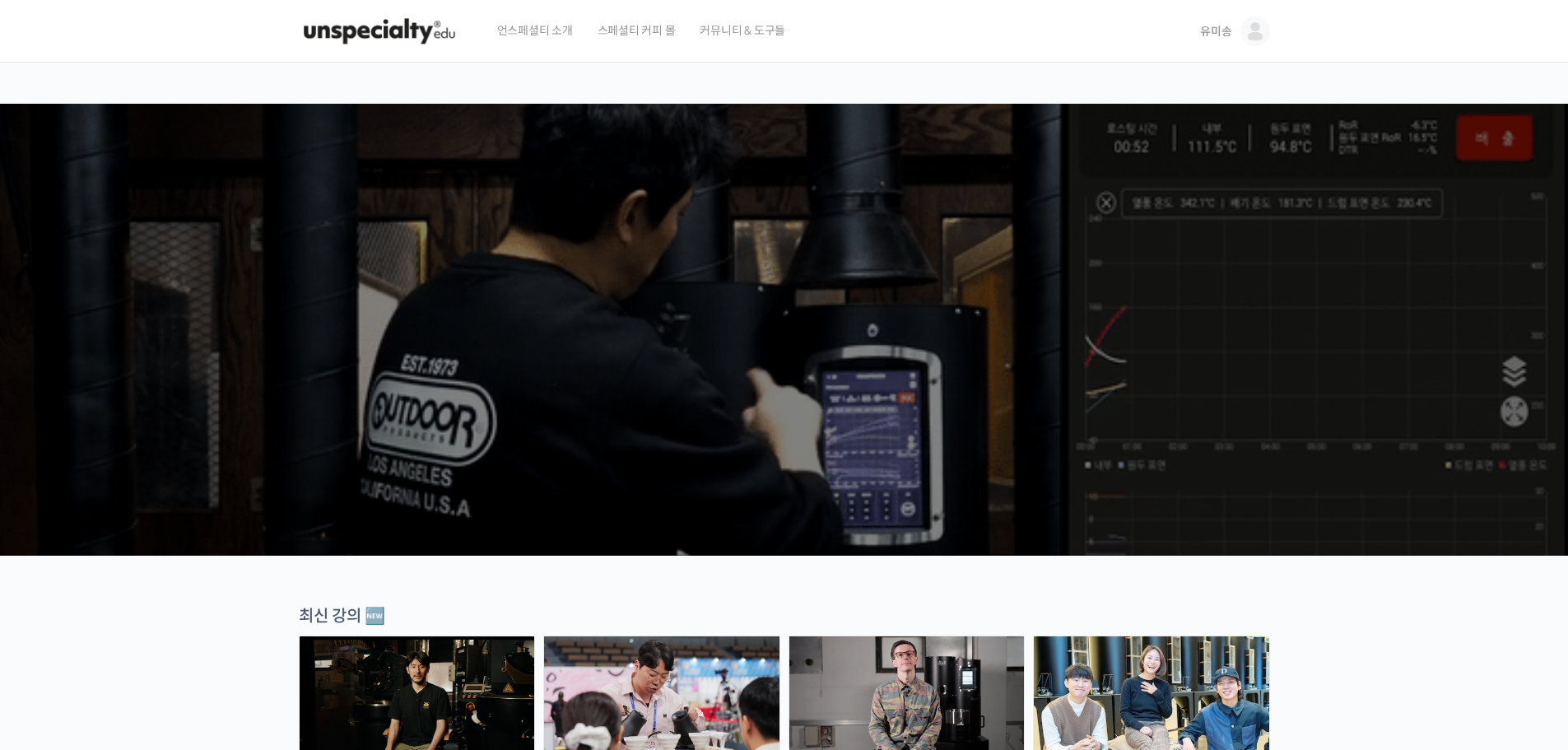
click at [1284, 33] on header "언스페셜티 소개 스페셜티 커피 몰 커뮤니티 & 도구들 유미송 유미송 @misong791728818107 내가 등록한 강의 나의 자격증 수강생 …" at bounding box center [784, 31] width 1568 height 63
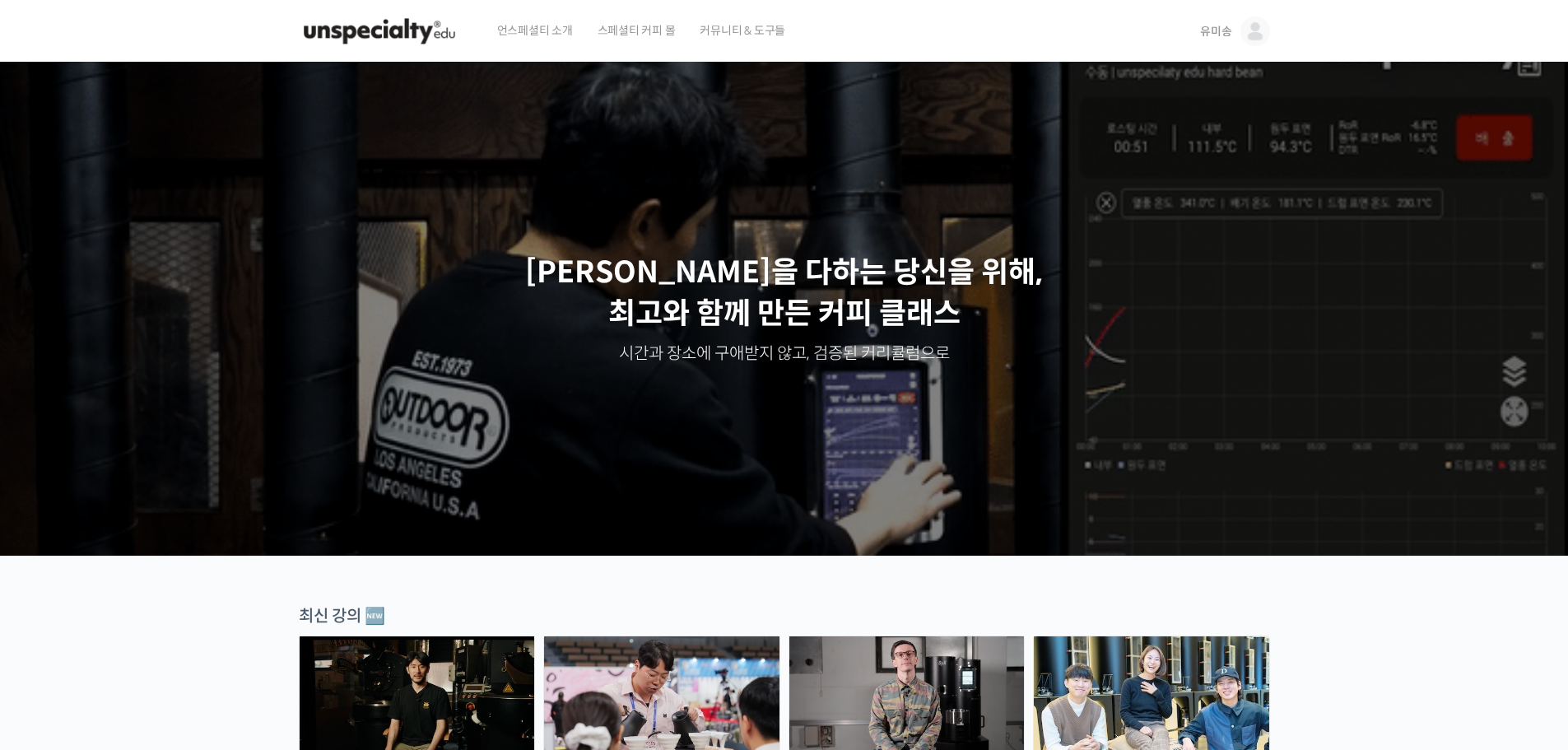
click at [1270, 31] on div "언스페셜티 소개 스페셜티 커피 몰 커뮤니티 & 도구들 유미송 유미송 @misong791728818107 내가 등록한 강의 나의 자격증 수강생 …" at bounding box center [784, 31] width 987 height 63
click at [1260, 32] on img at bounding box center [1256, 32] width 30 height 30
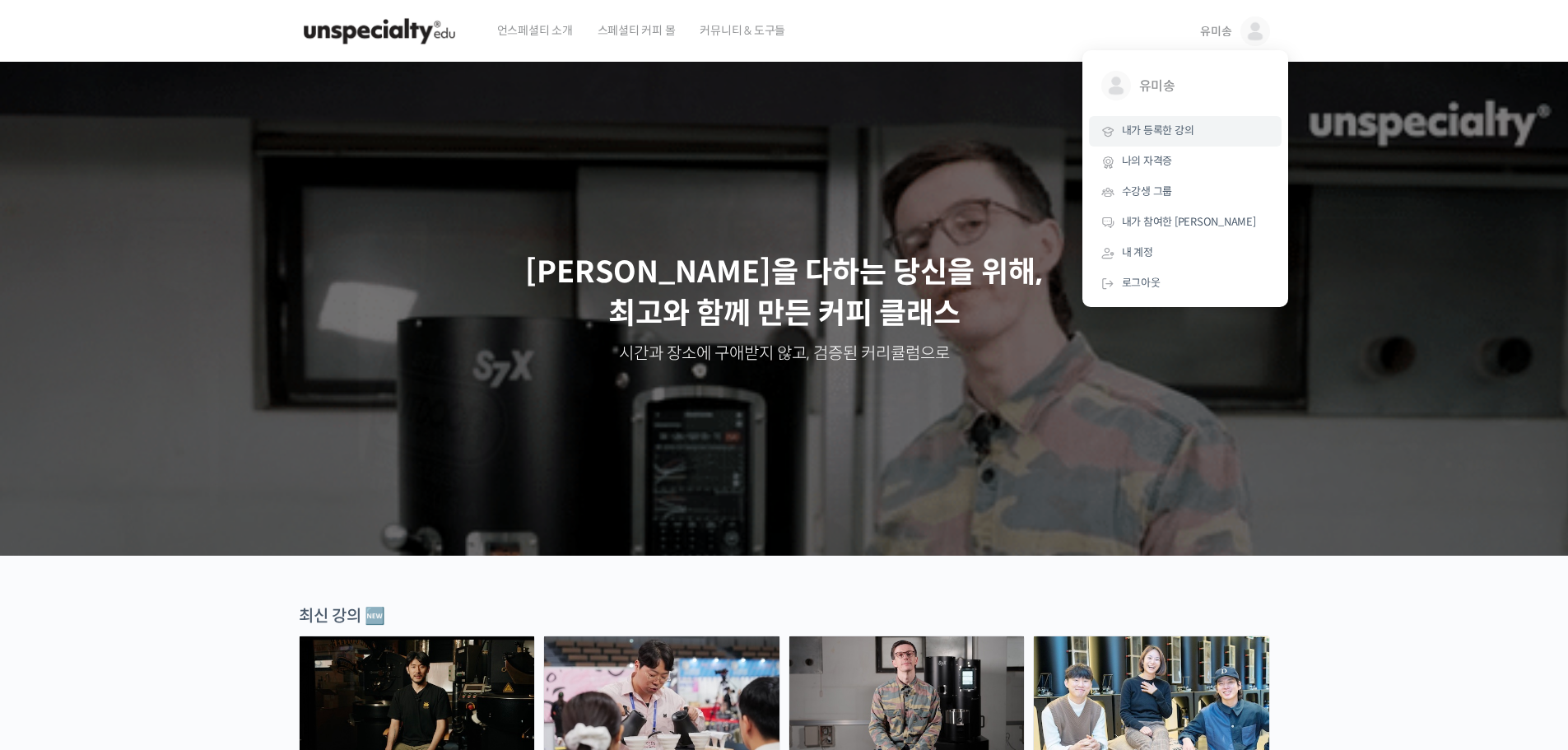
click at [1192, 135] on span "내가 등록한 강의" at bounding box center [1158, 131] width 73 height 14
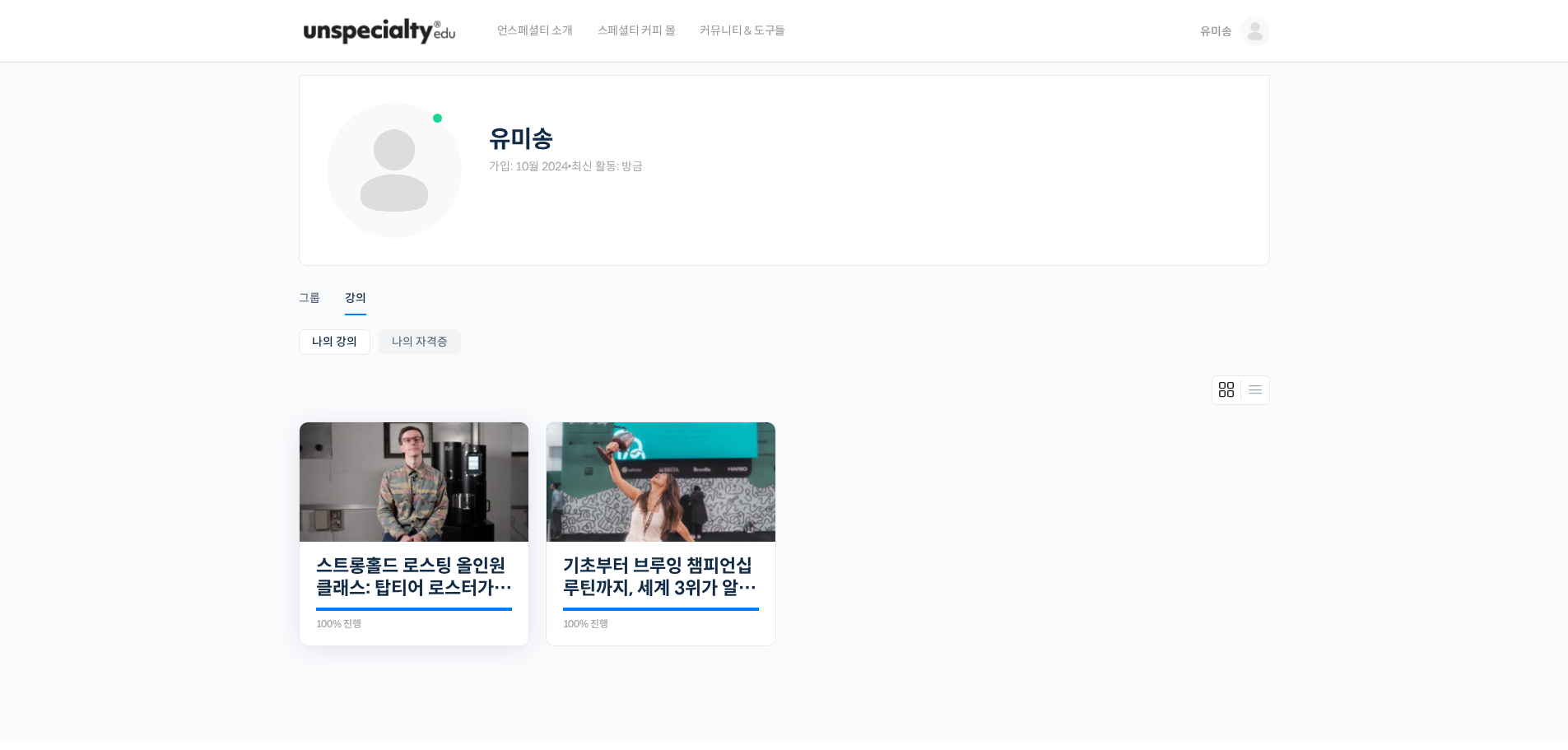
click at [398, 512] on img at bounding box center [413, 482] width 228 height 120
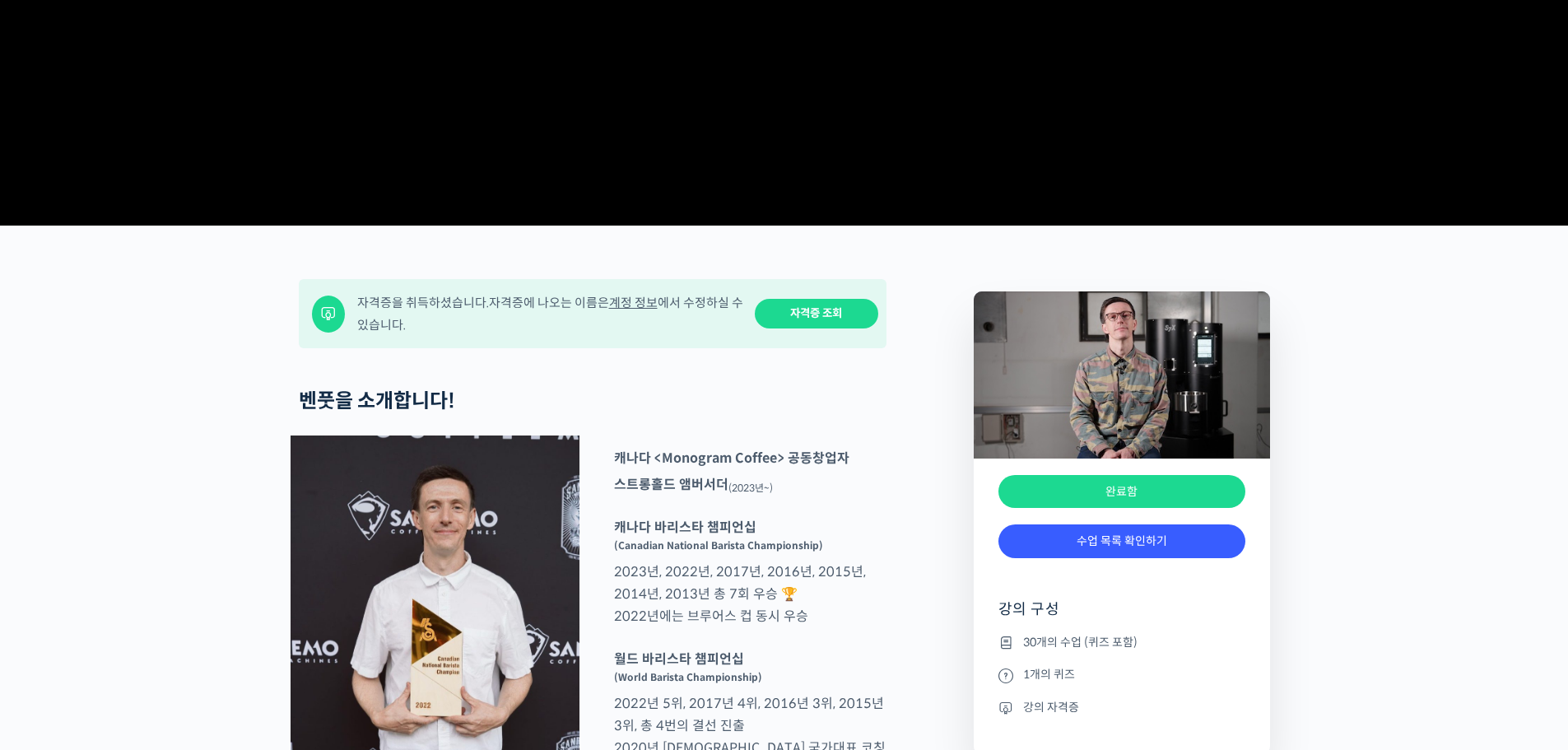
scroll to position [823, 0]
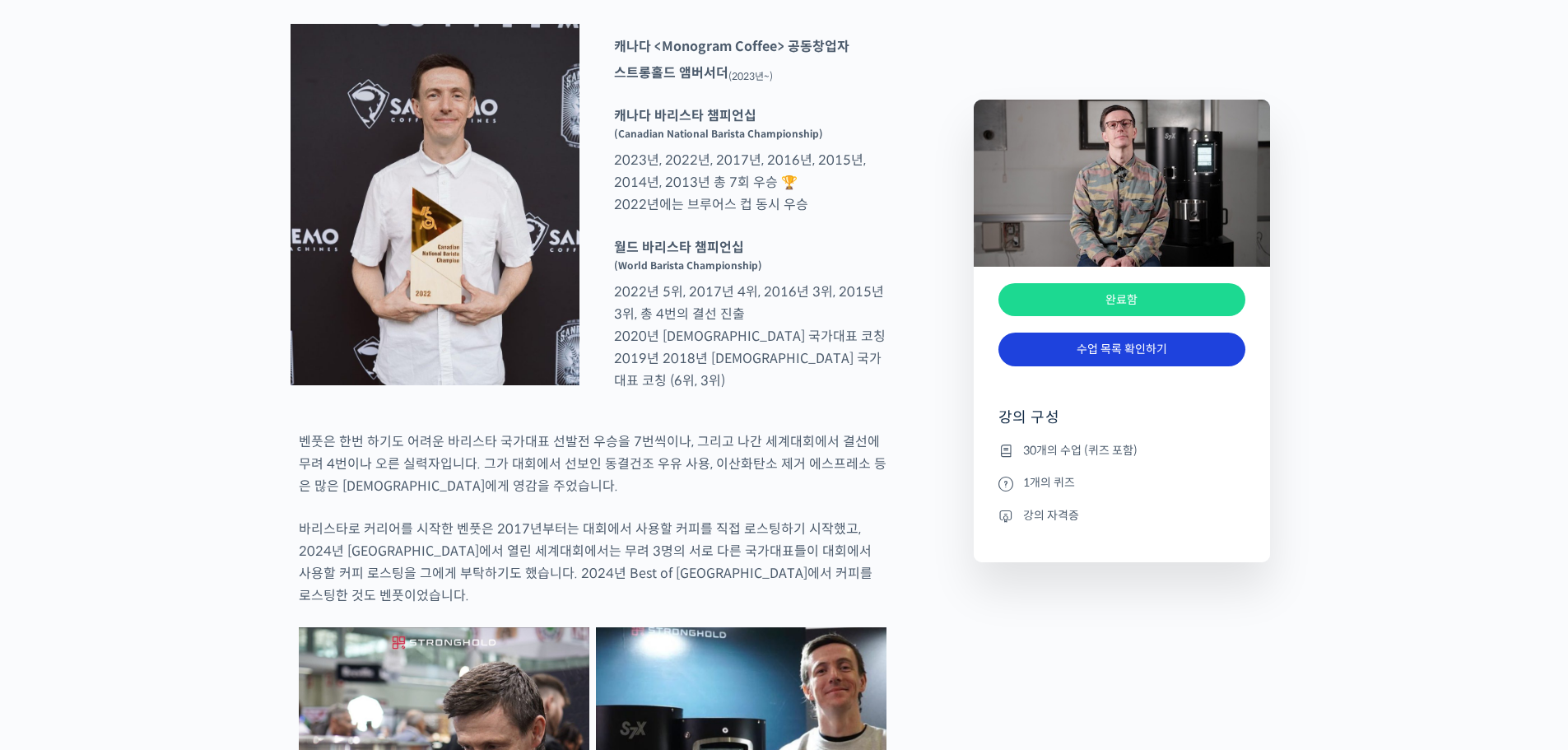
click at [1131, 356] on link "수업 목록 확인하기" at bounding box center [1122, 349] width 247 height 34
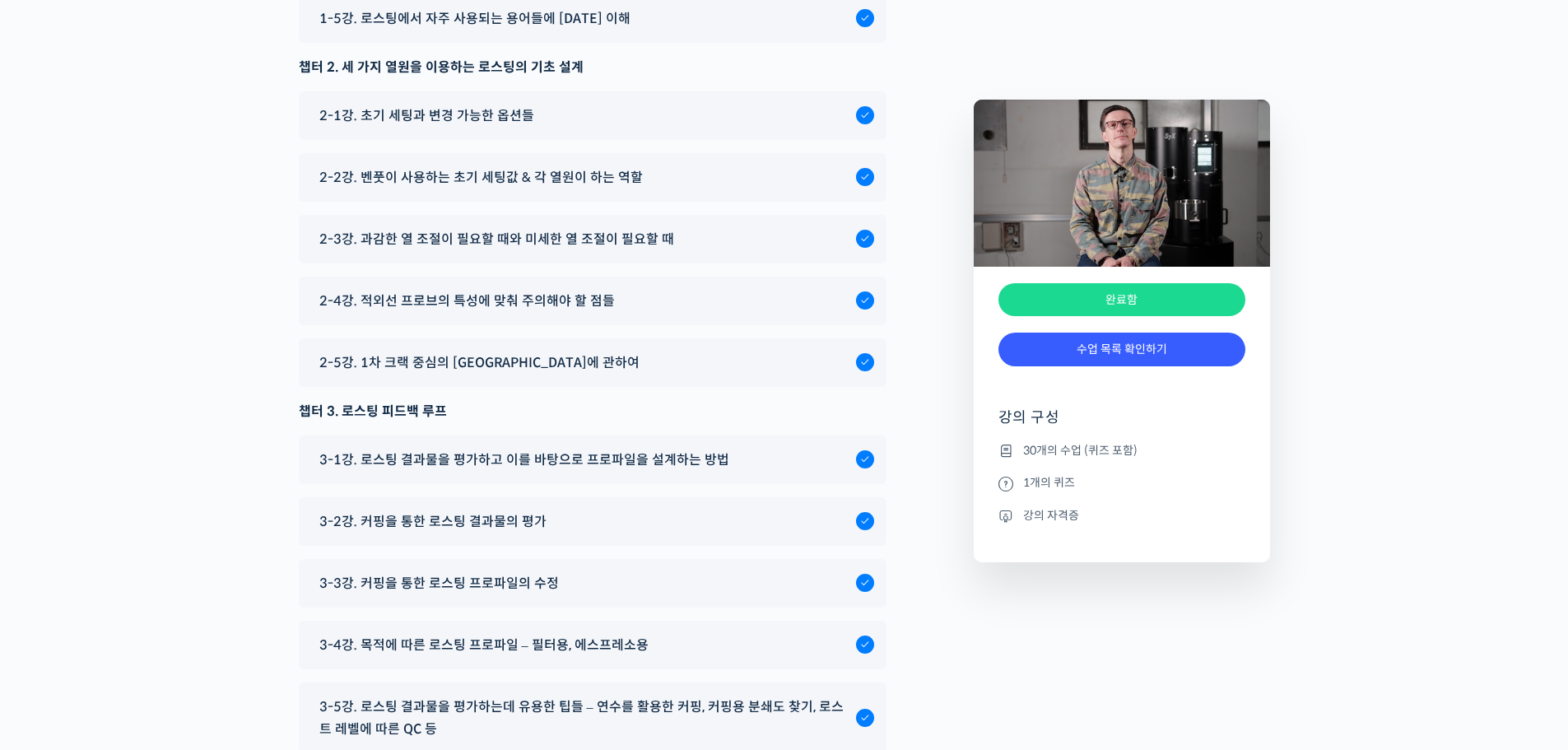
scroll to position [8349, 0]
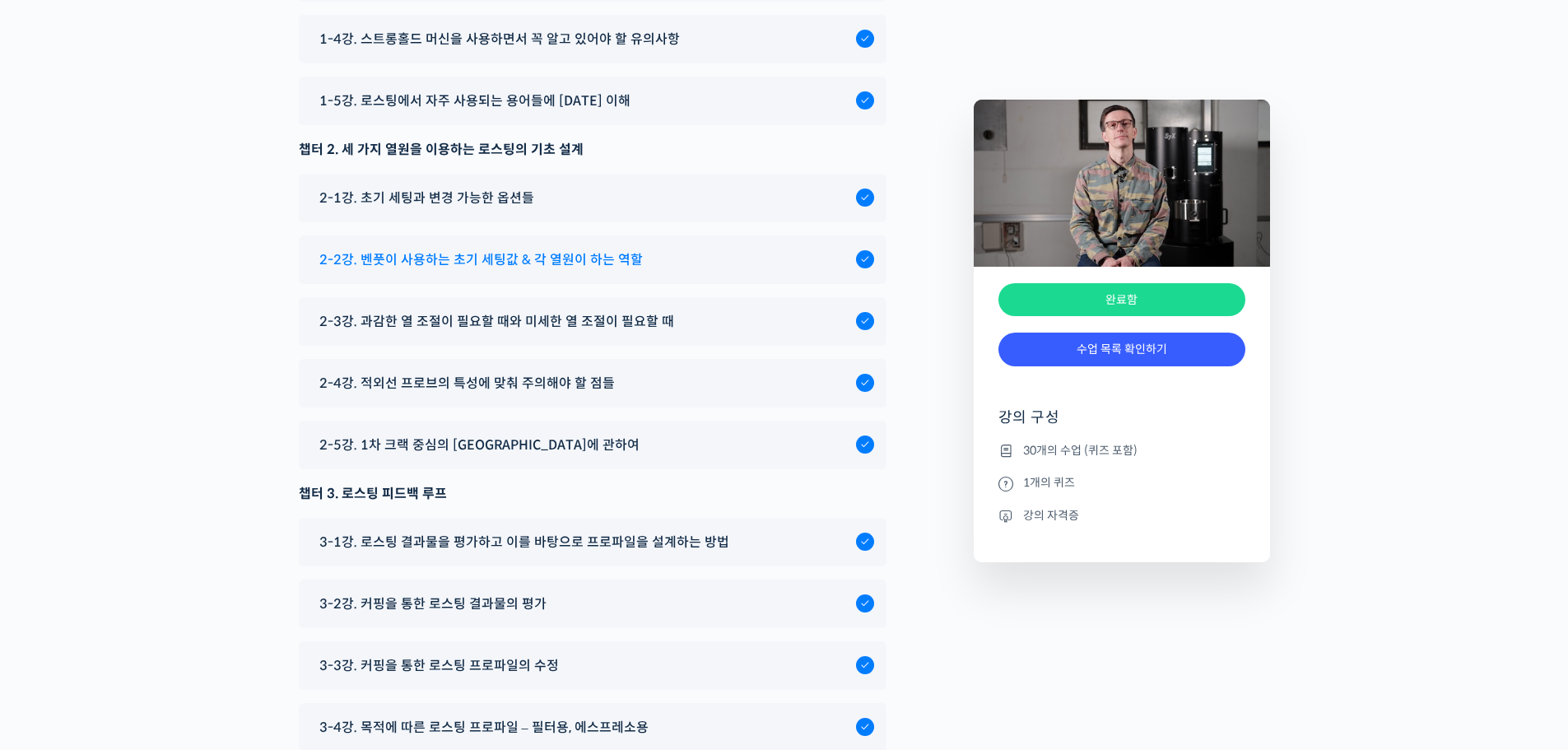
click at [496, 284] on div "2-2강. 벤풋이 사용하는 초기 세팅값 & 각 열원이 하는 역할" at bounding box center [592, 259] width 588 height 49
click at [578, 271] on span "2-2강. 벤풋이 사용하는 초기 세팅값 & 각 열원이 하는 역할" at bounding box center [481, 259] width 323 height 22
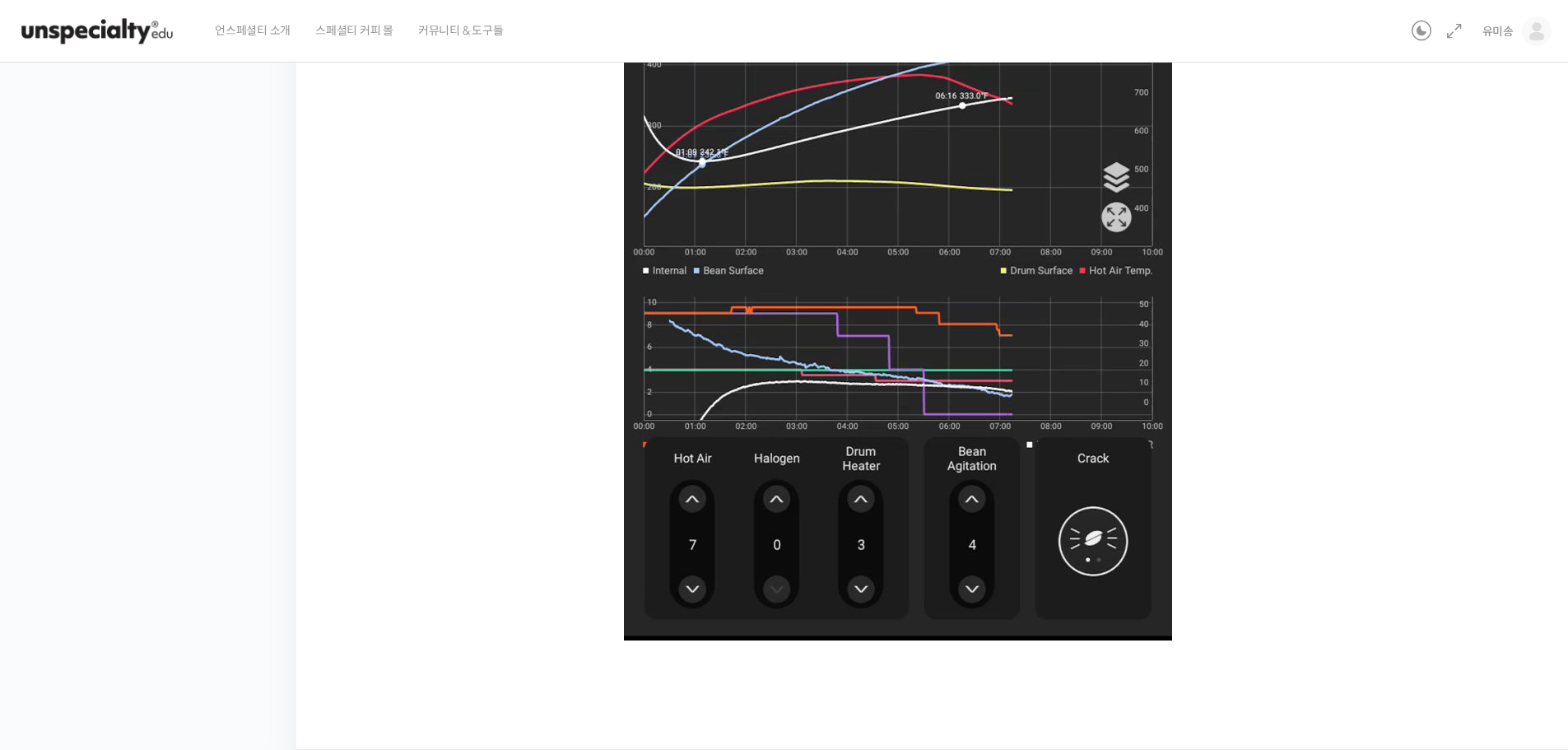
scroll to position [823, 0]
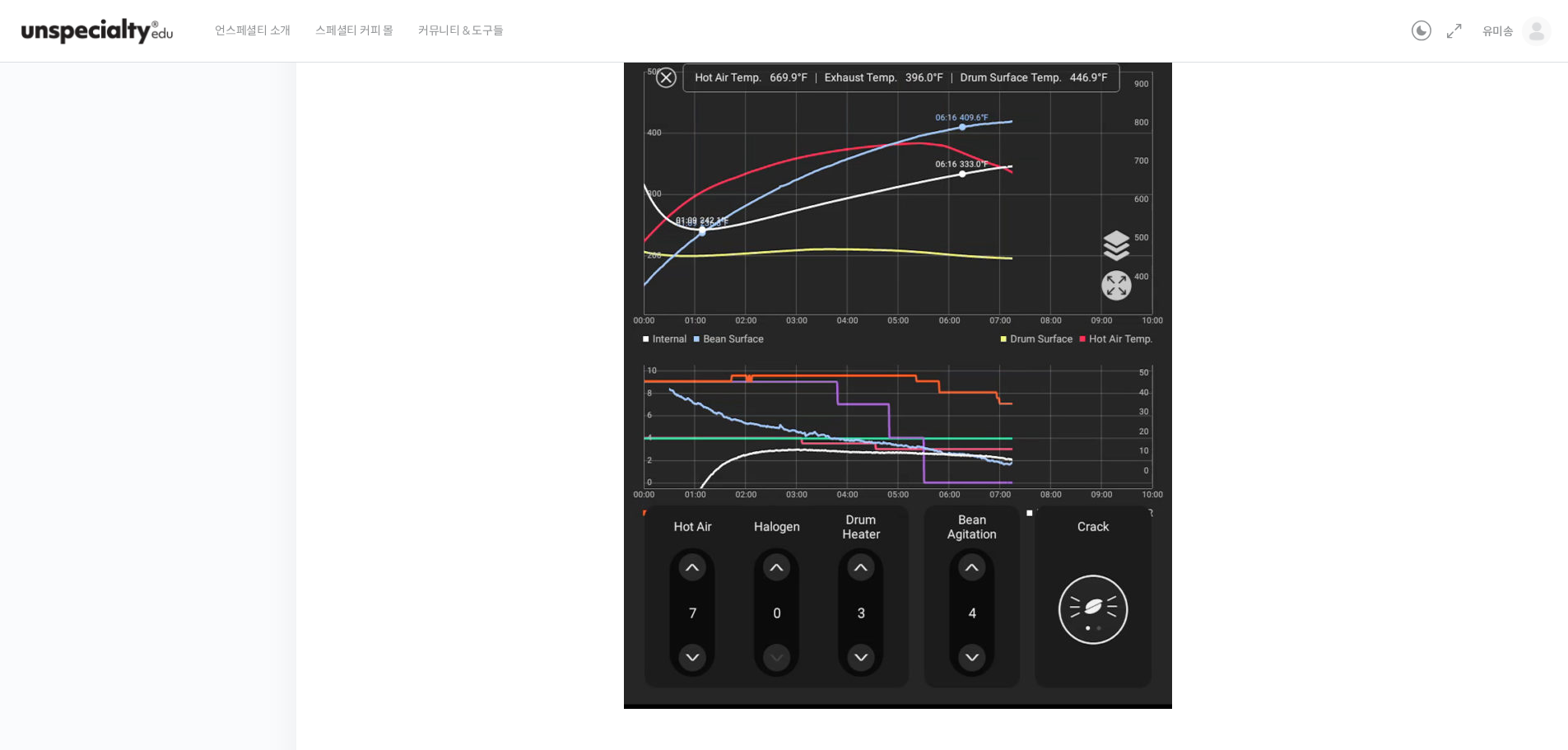
click at [876, 384] on img at bounding box center [899, 286] width 549 height 843
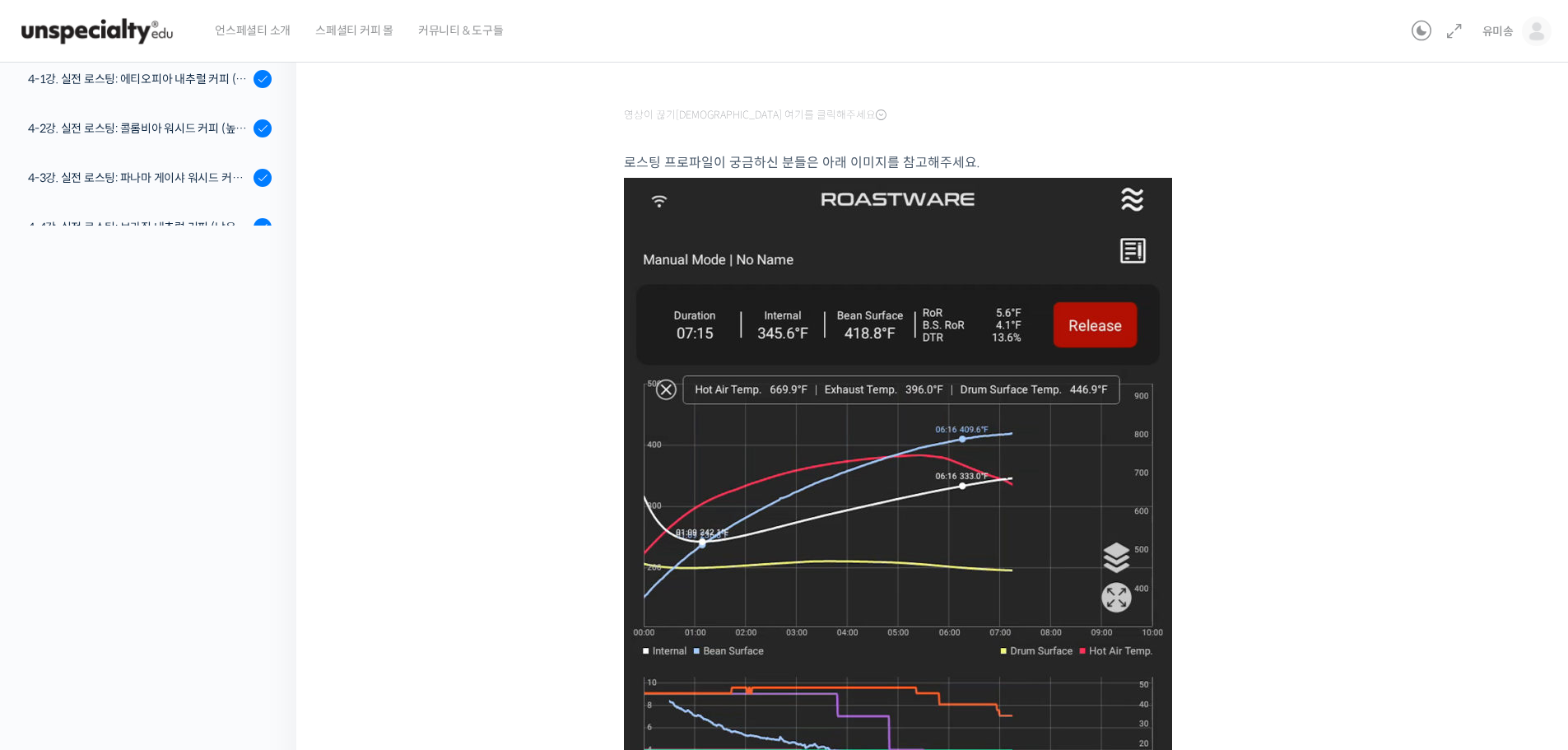
scroll to position [182, 0]
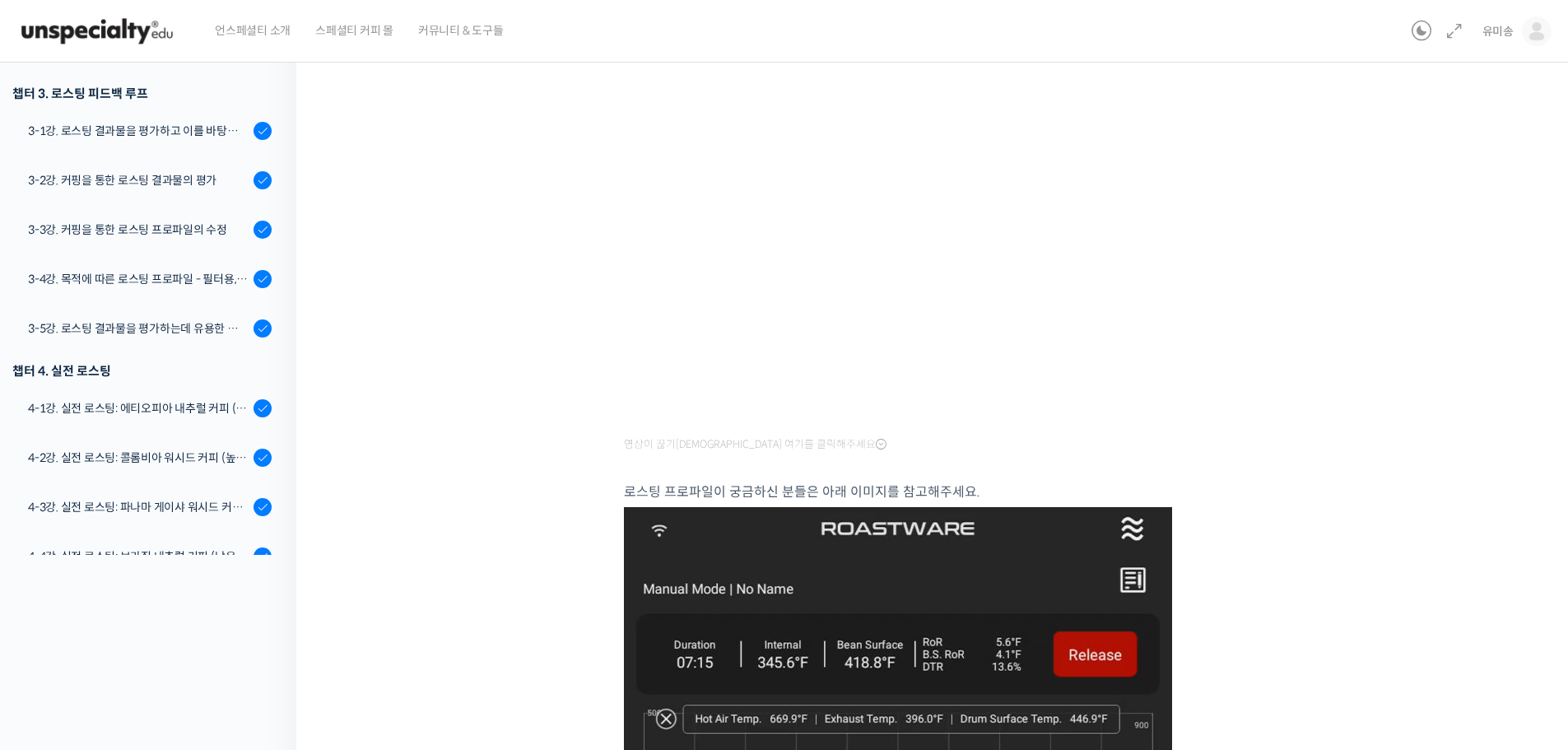
click at [1392, 294] on div "스트롱홀드 로스팅 올인원 클래스: 탑티어 로스터가 알려주는 스트롱홀드 A to Z 가이드 2-2강. 벤풋이 사용하는 초기 세팅값 & 각 열원이…" at bounding box center [937, 659] width 1115 height 1534
click at [1382, 206] on div "스트롱홀드 로스팅 올인원 클래스: 탑티어 로스터가 알려주는 스트롱홀드 A to Z 가이드 2-2강. 벤풋이 사용하는 초기 세팅값 & 각 열원이…" at bounding box center [937, 659] width 1115 height 1534
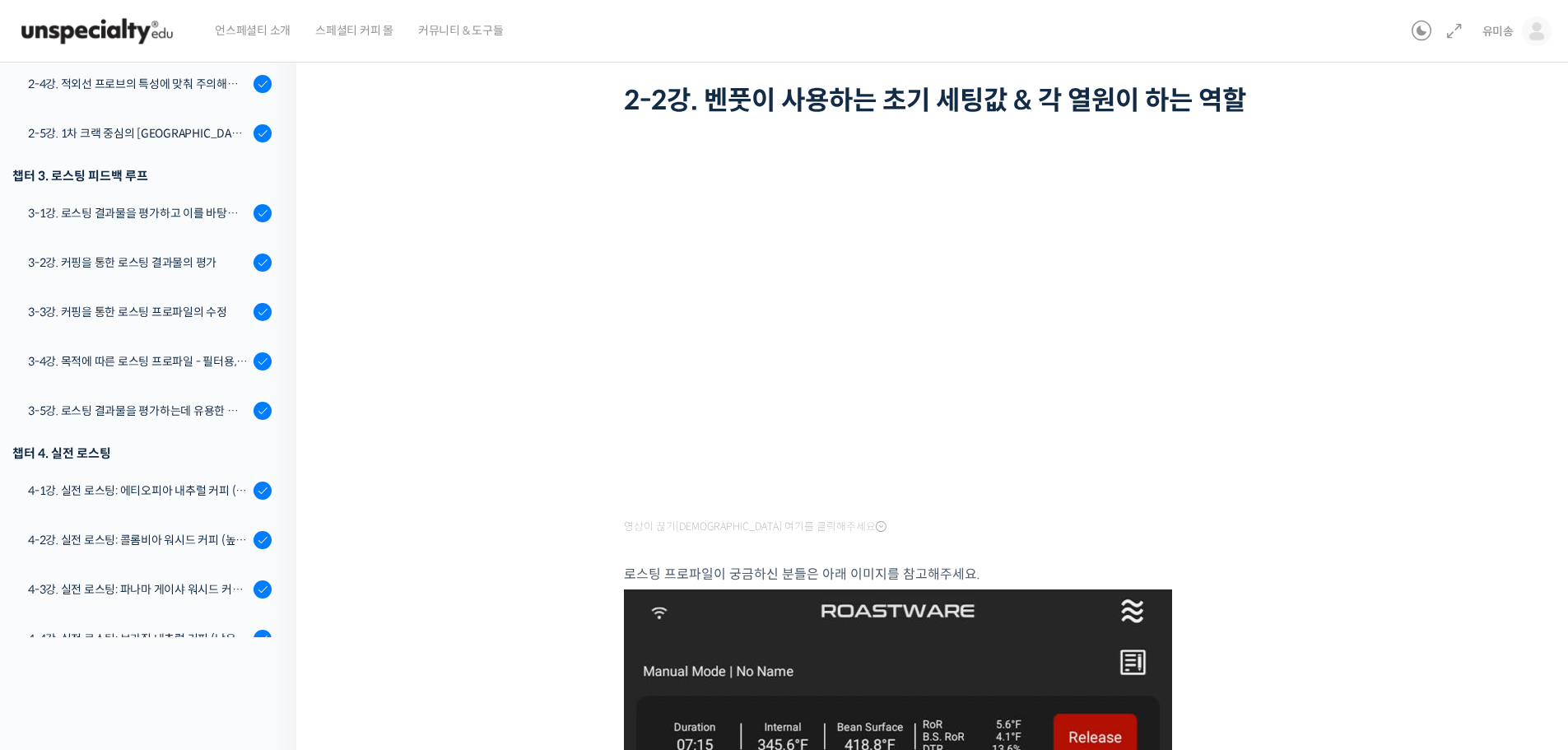
scroll to position [0, 0]
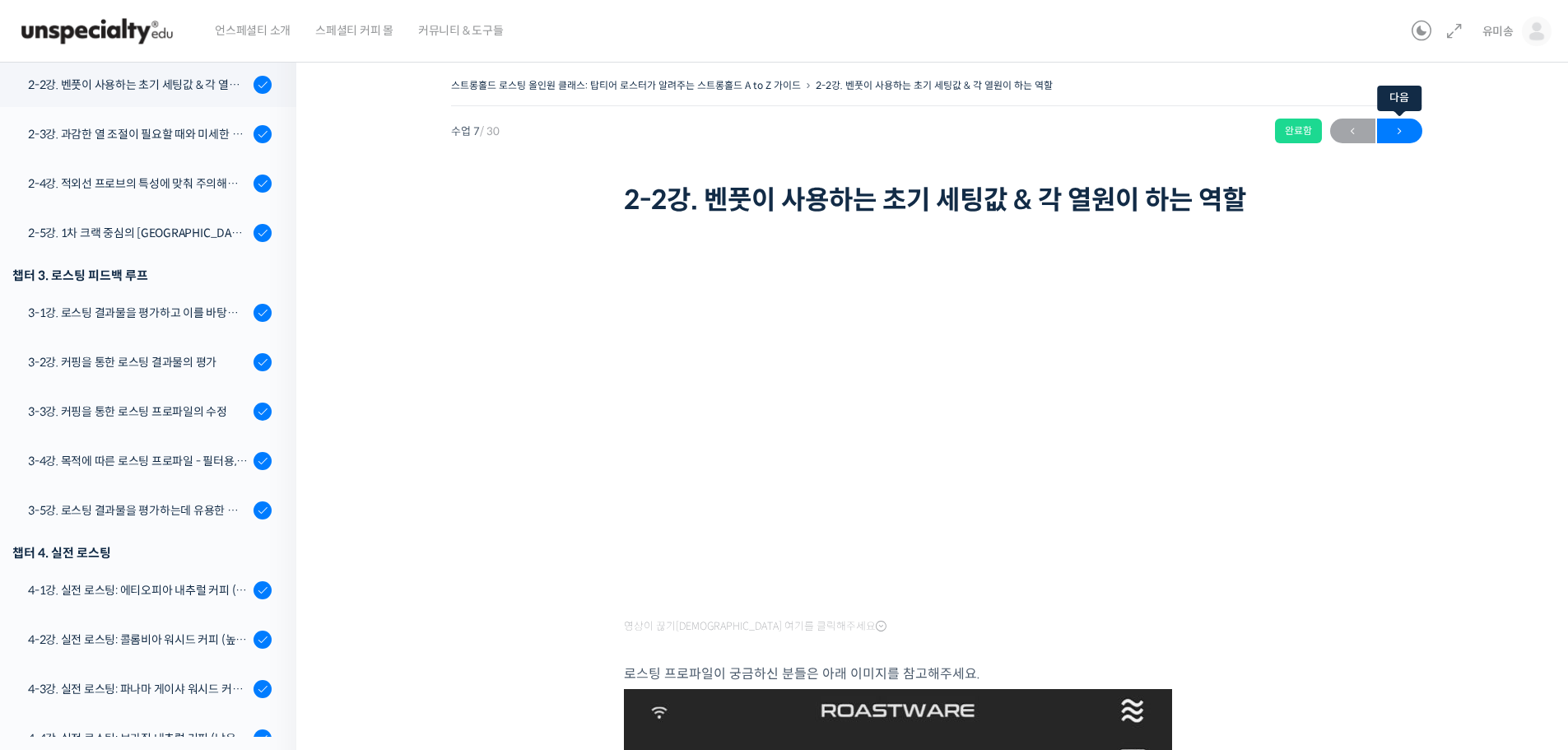
click at [1398, 135] on span "→" at bounding box center [1399, 131] width 45 height 22
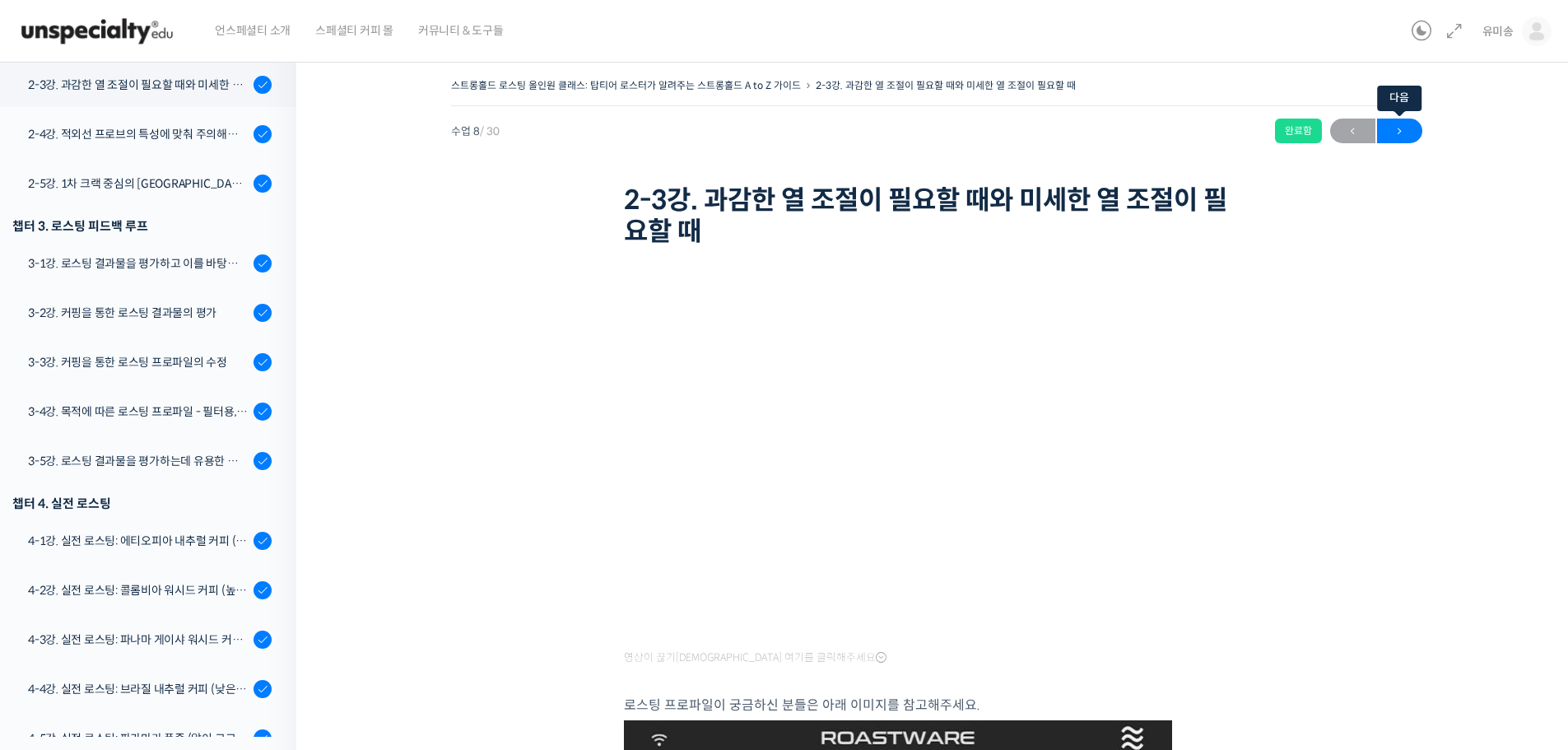
click at [1408, 136] on span "→" at bounding box center [1399, 131] width 45 height 22
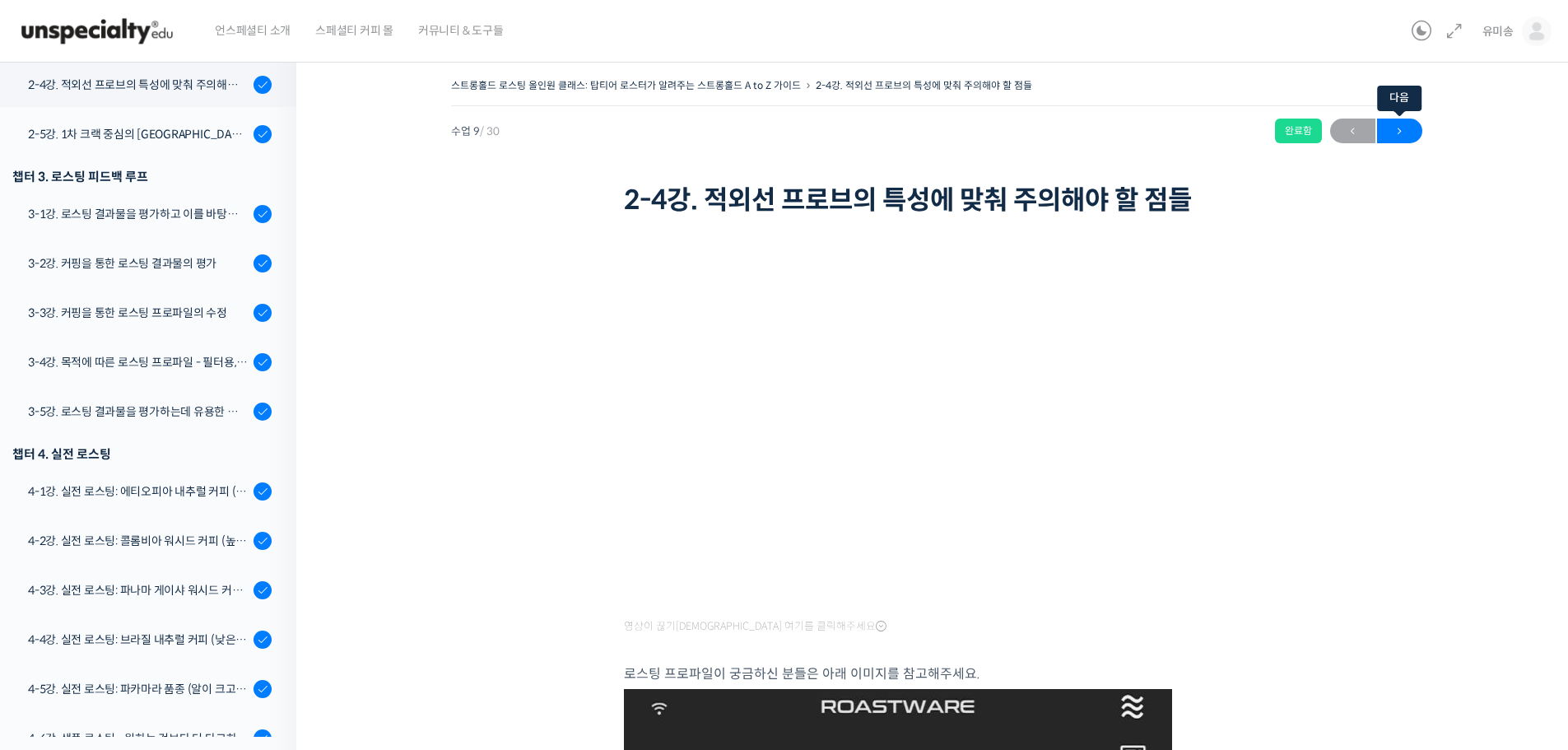
click at [1402, 123] on span "→" at bounding box center [1399, 131] width 45 height 22
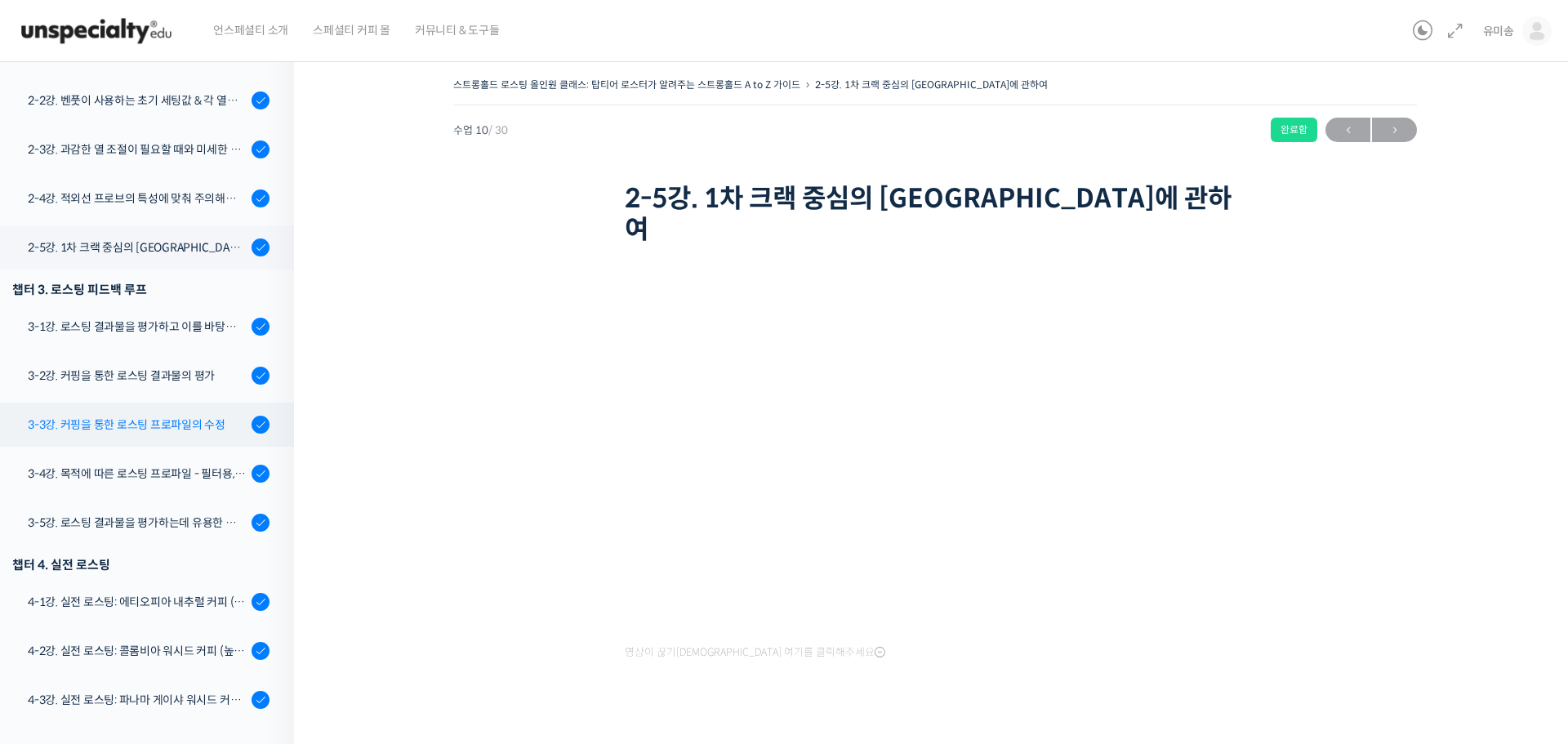
scroll to position [490, 0]
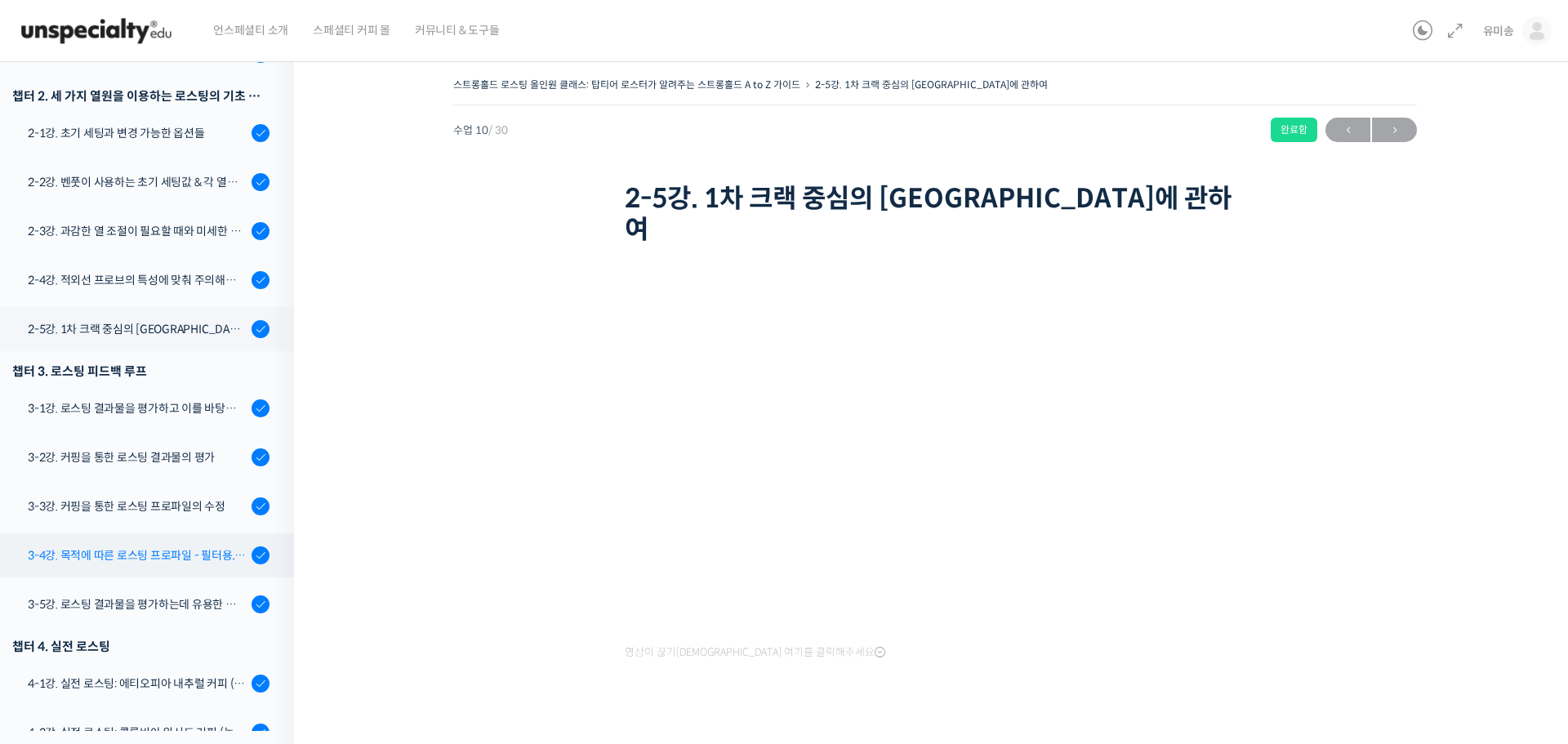
click at [190, 557] on div "3-4강. 목적에 따른 로스팅 프로파일 - 필터용, 에스프레소용" at bounding box center [137, 555] width 219 height 18
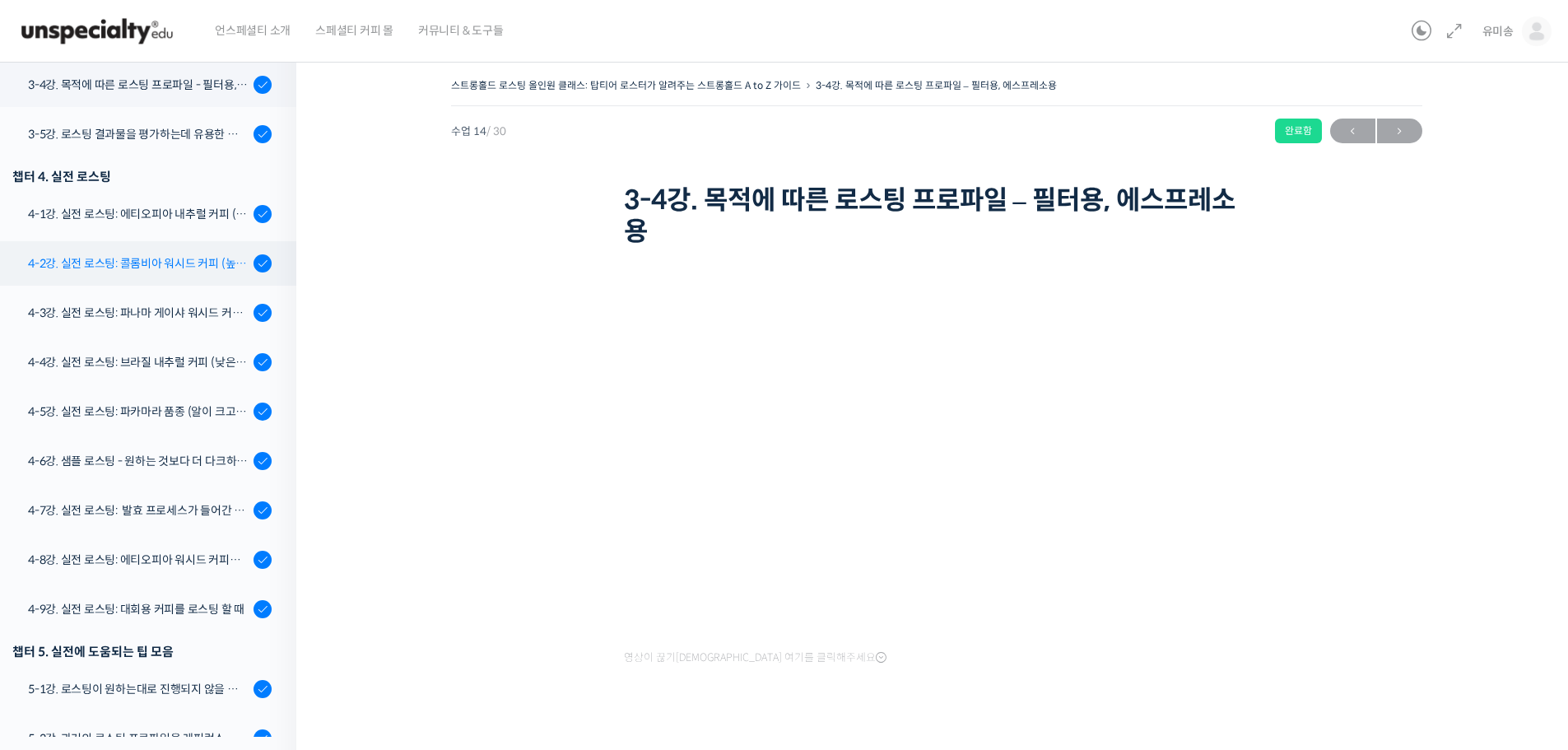
scroll to position [722, 0]
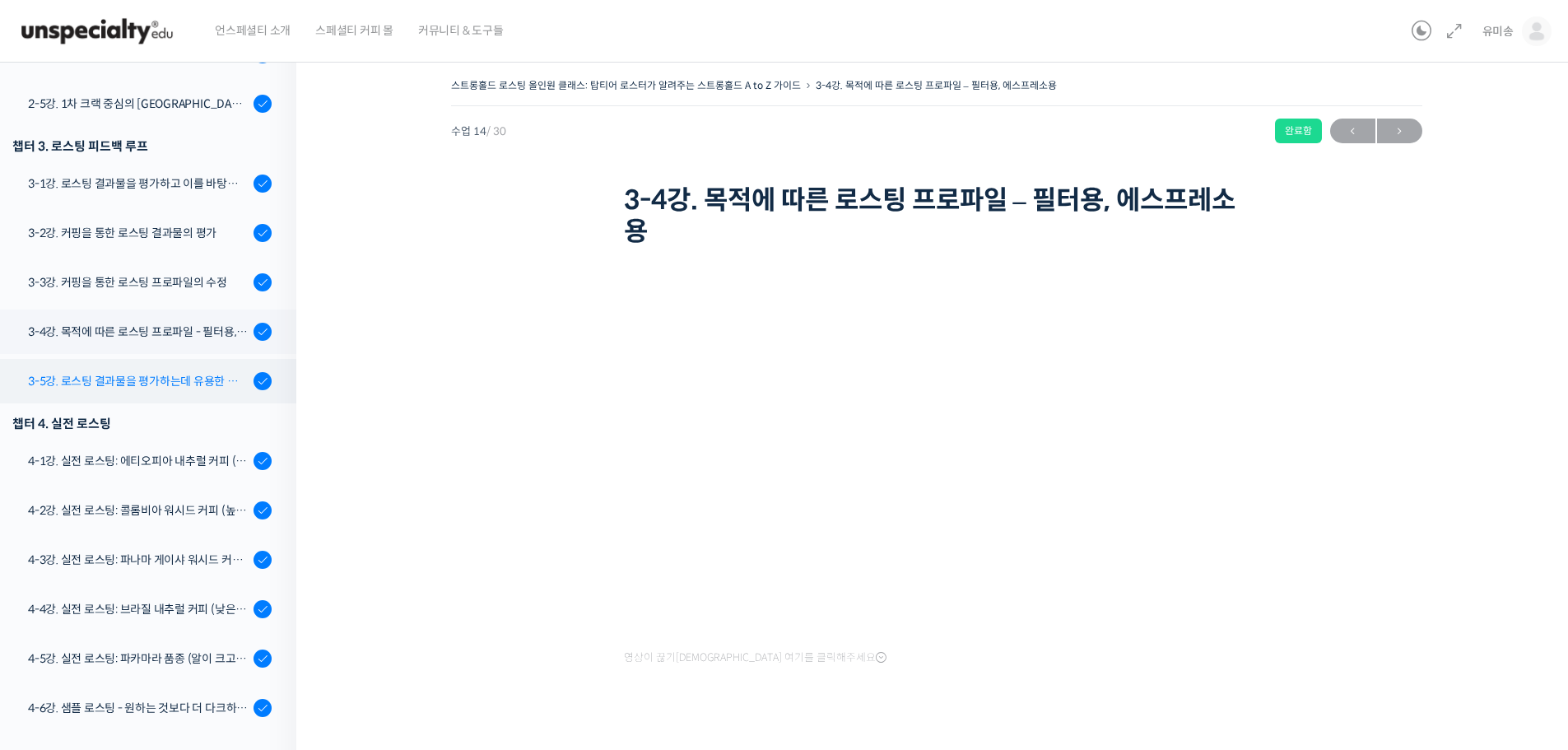
click at [209, 382] on div "3-5강. 로스팅 결과물을 평가하는데 유용한 팁들 - 연수를 활용한 커핑, 커핑용 분쇄도 찾기, 로스트 레벨에 따른 QC 등" at bounding box center [138, 381] width 220 height 18
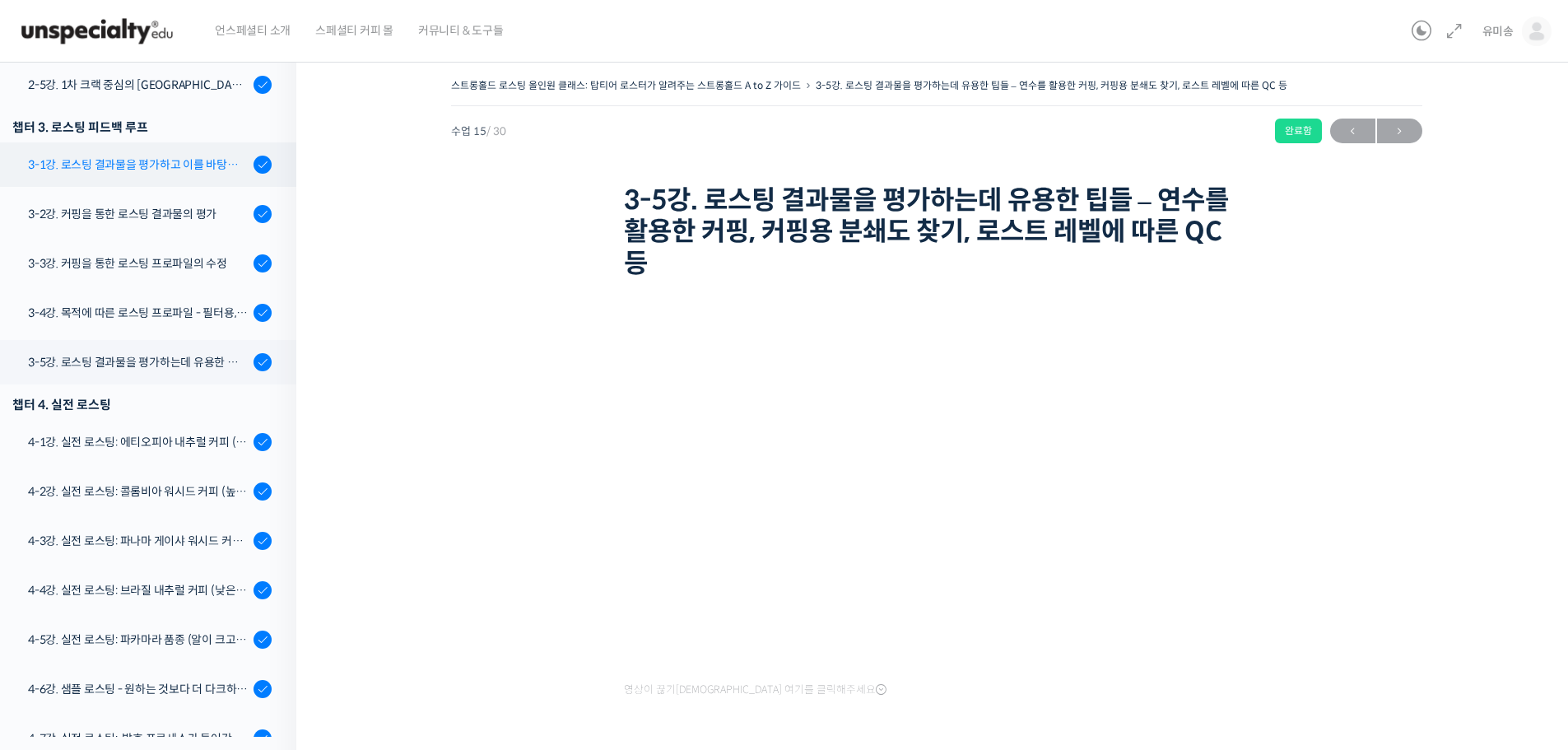
scroll to position [823, 0]
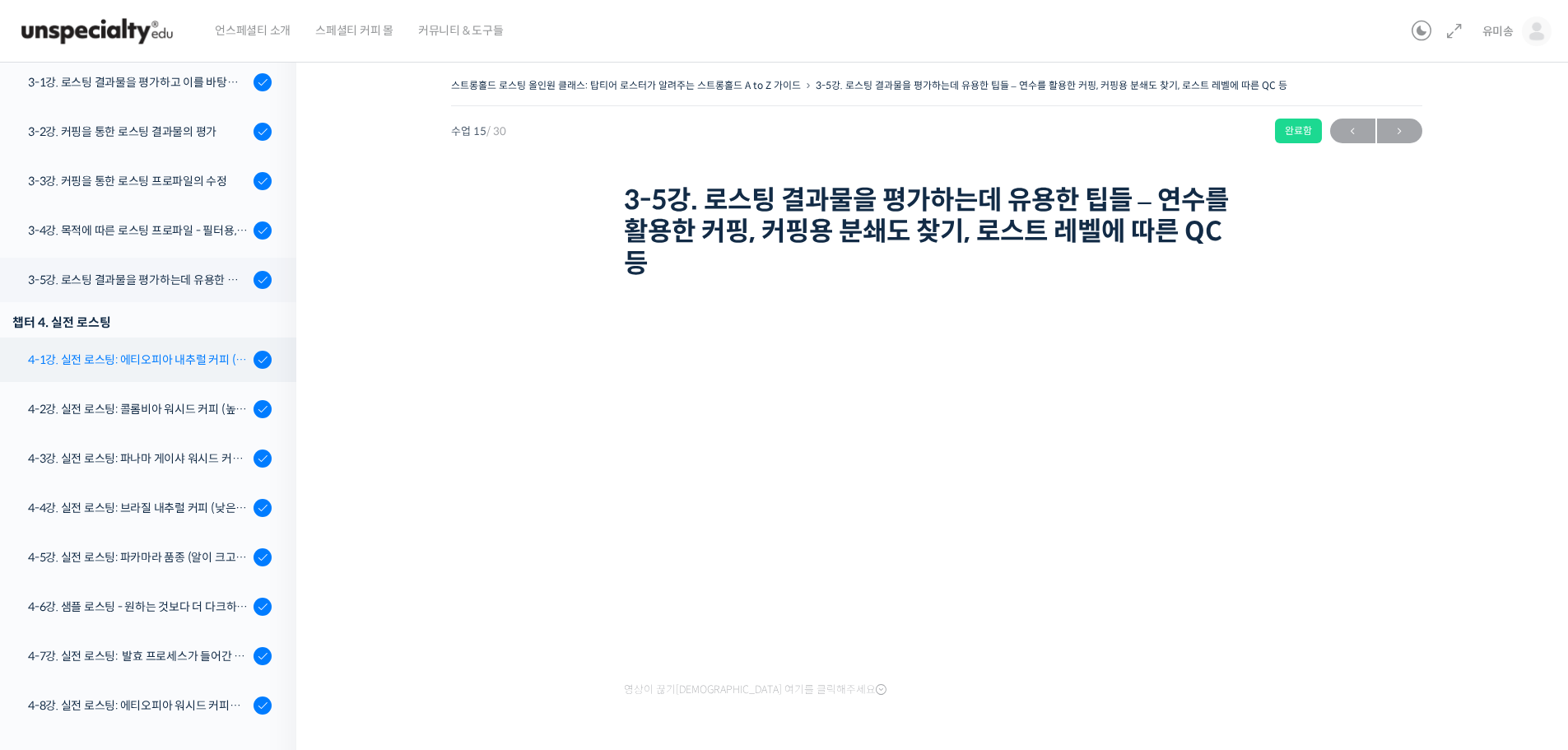
click at [153, 360] on div "4-1강. 실전 로스팅: 에티오피아 내추럴 커피 (당분이 많이 포함되어 있고 색이 고르지 않은 경우)" at bounding box center [138, 360] width 220 height 18
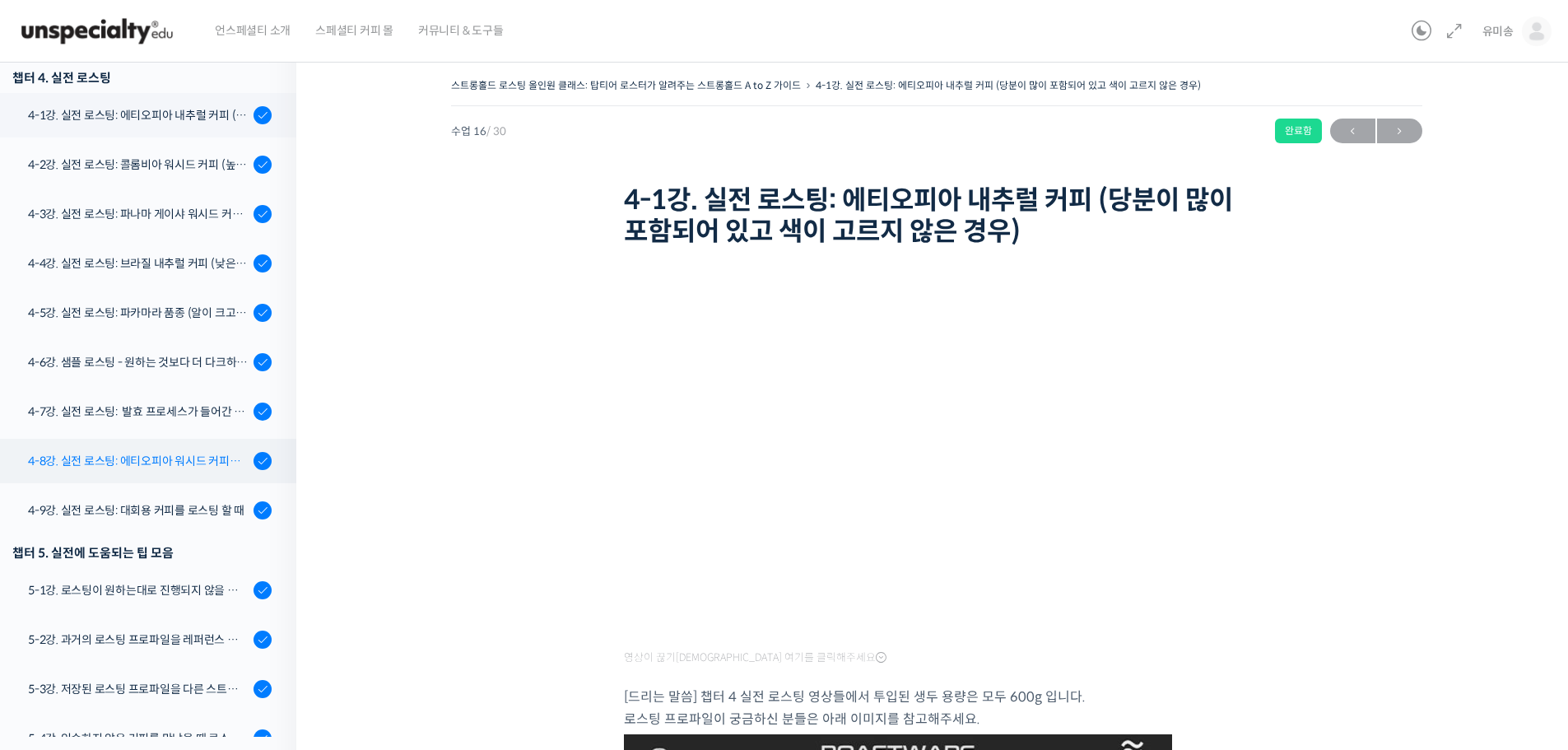
click at [173, 473] on link "4-8강. 실전 로스팅: 에티오피아 워시드 커피를 에스프레소용으로 로스팅 할 때" at bounding box center [144, 461] width 304 height 45
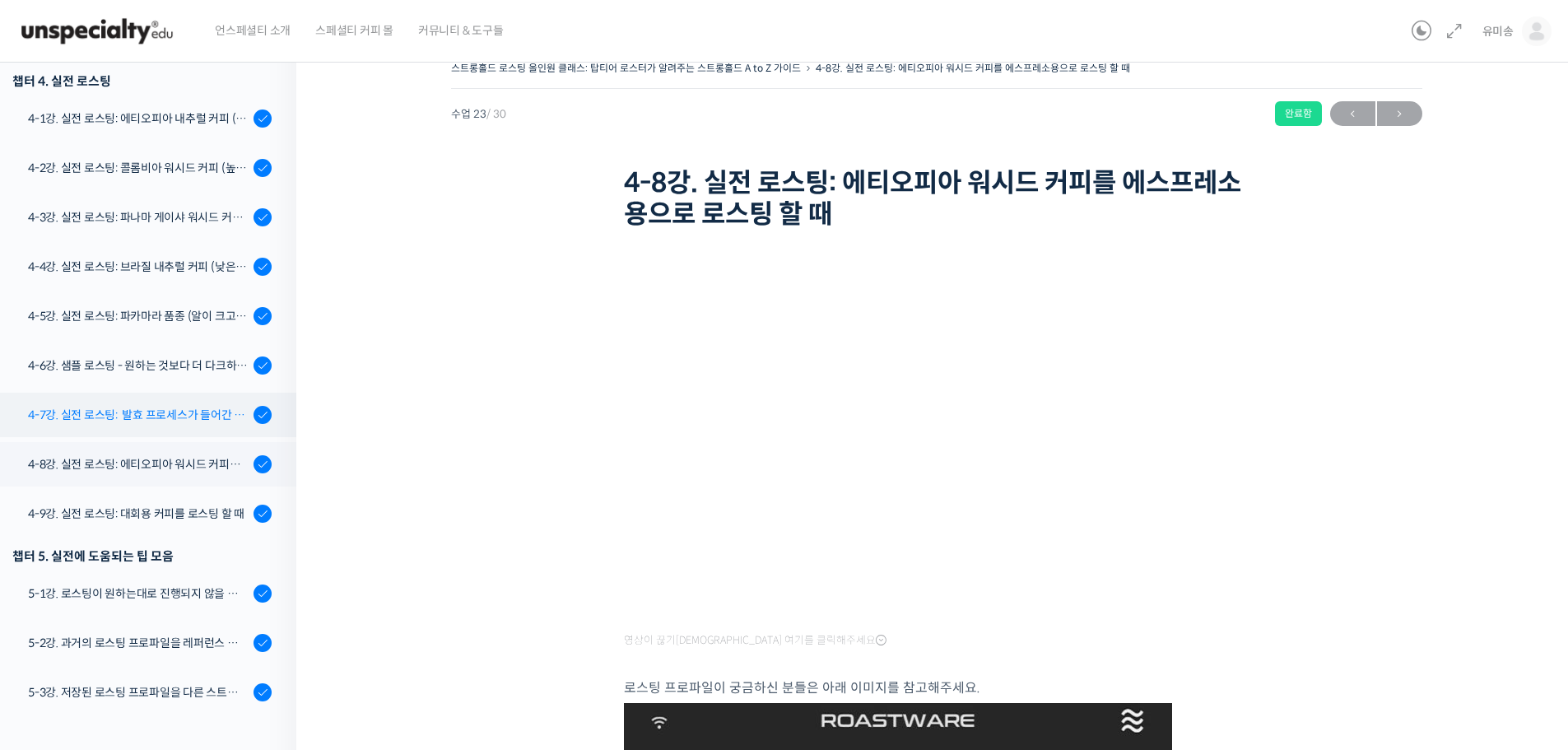
scroll to position [964, 0]
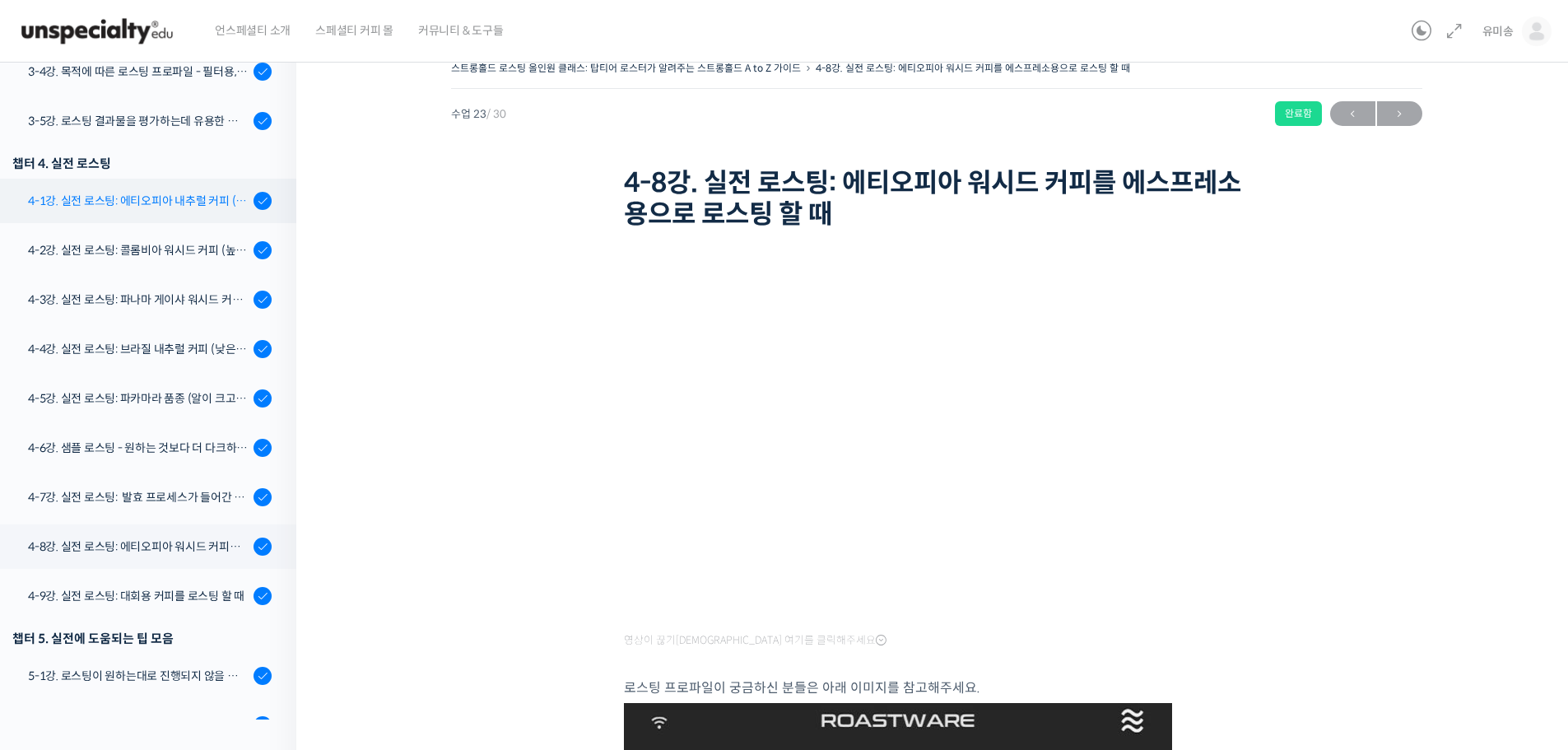
click at [185, 197] on div "4-1강. 실전 로스팅: 에티오피아 내추럴 커피 (당분이 많이 포함되어 있고 색이 고르지 않은 경우)" at bounding box center [138, 200] width 220 height 18
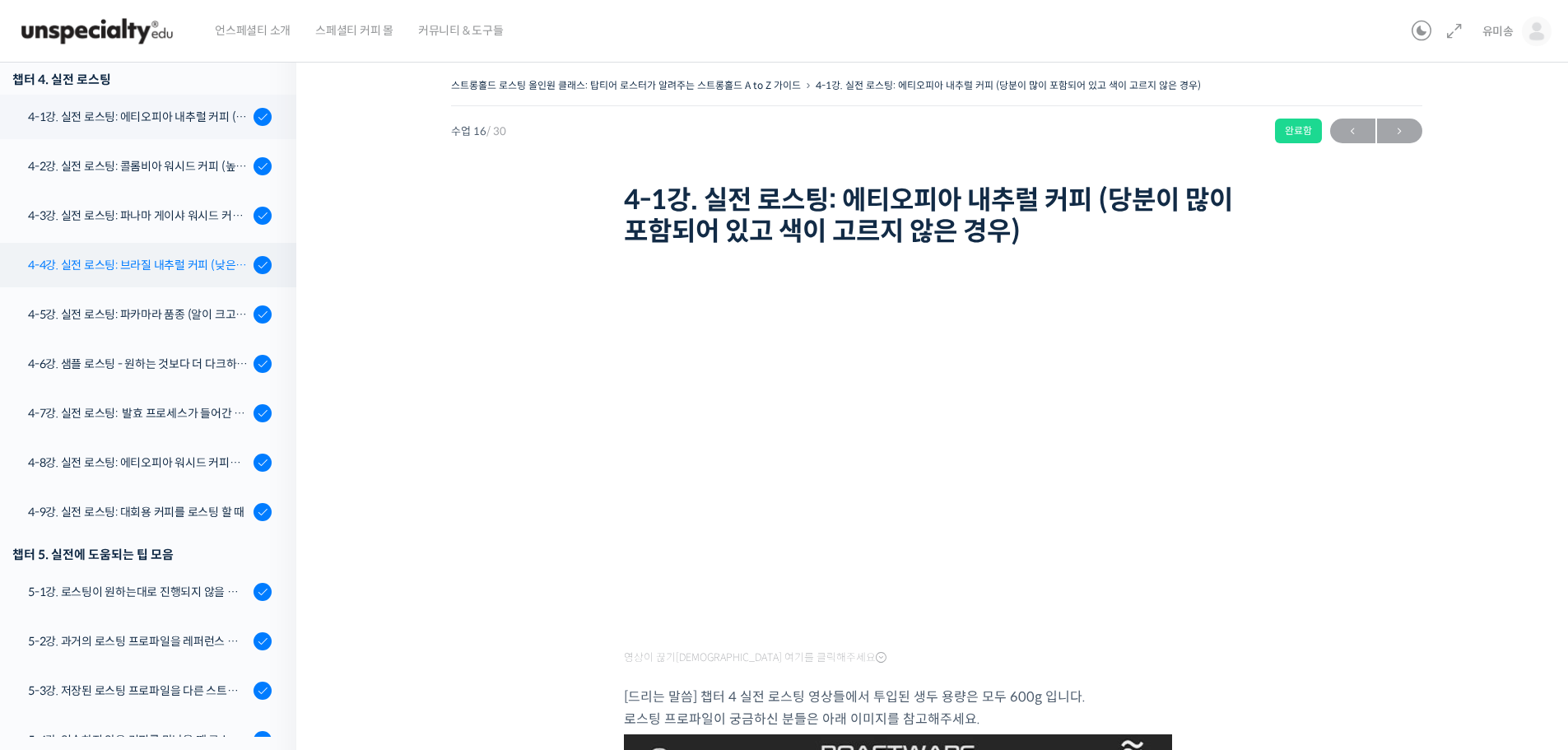
scroll to position [1067, 0]
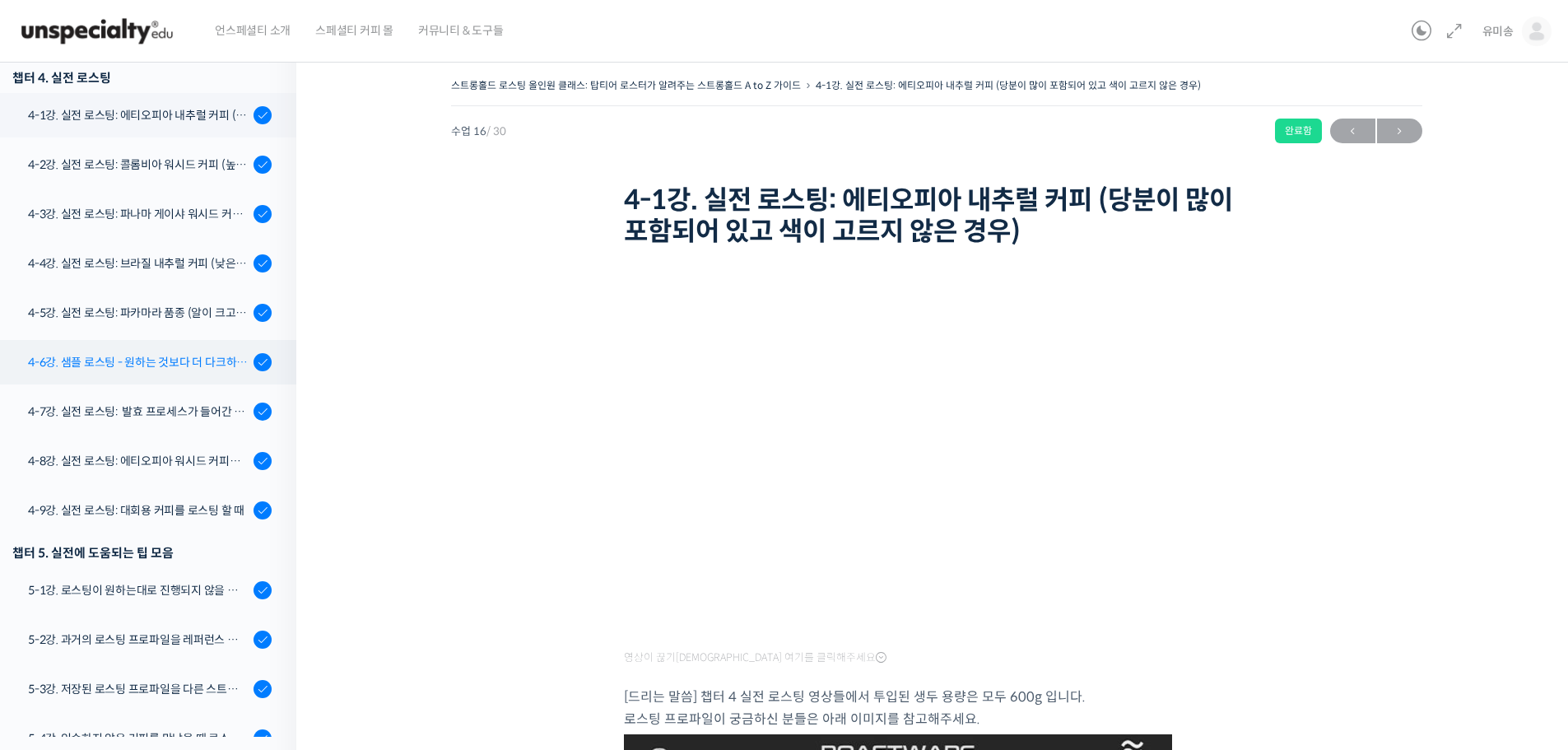
click at [182, 366] on div "4-6강. 샘플 로스팅 - 원하는 것보다 더 다크하게 로스팅 하는 이유" at bounding box center [138, 362] width 220 height 18
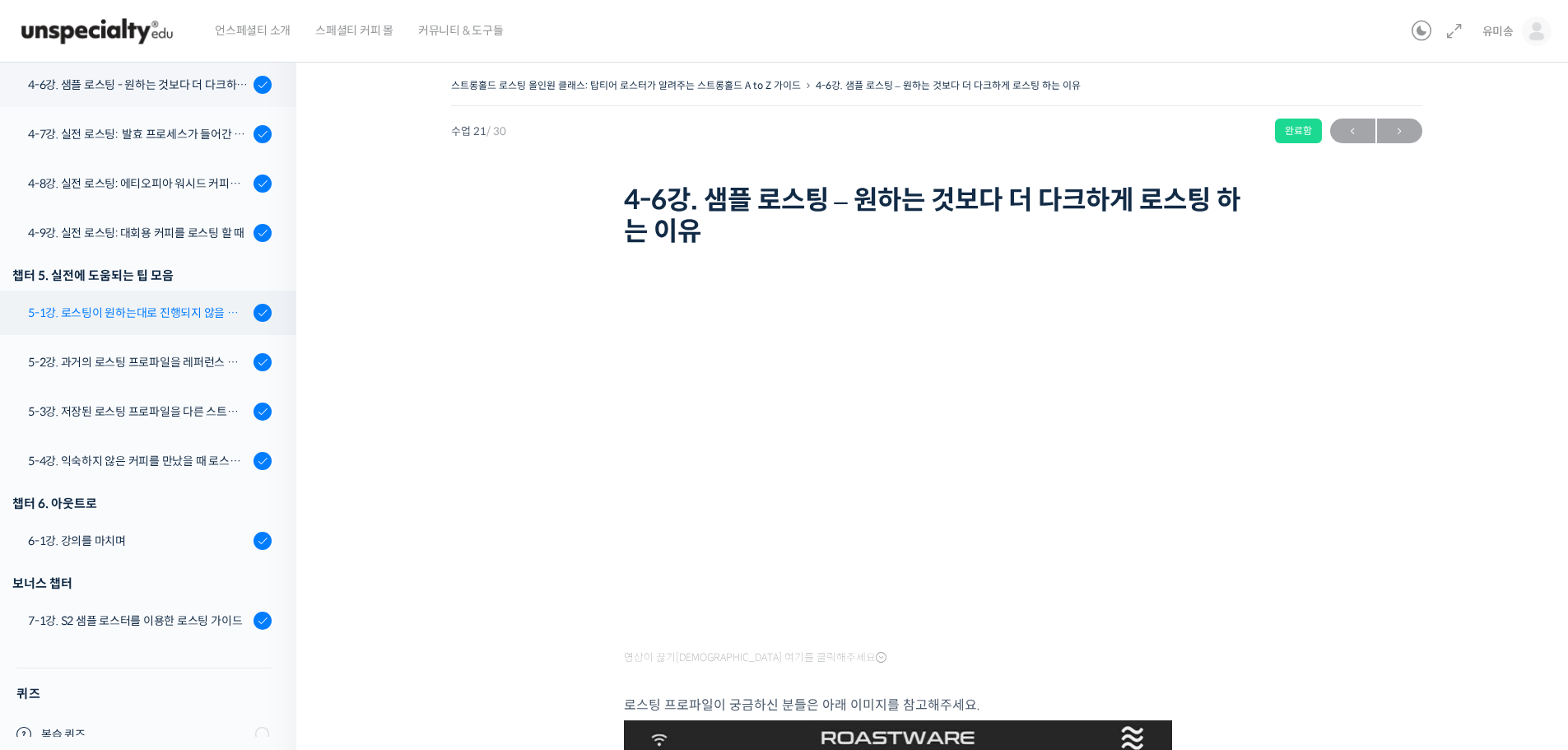
scroll to position [1263, 0]
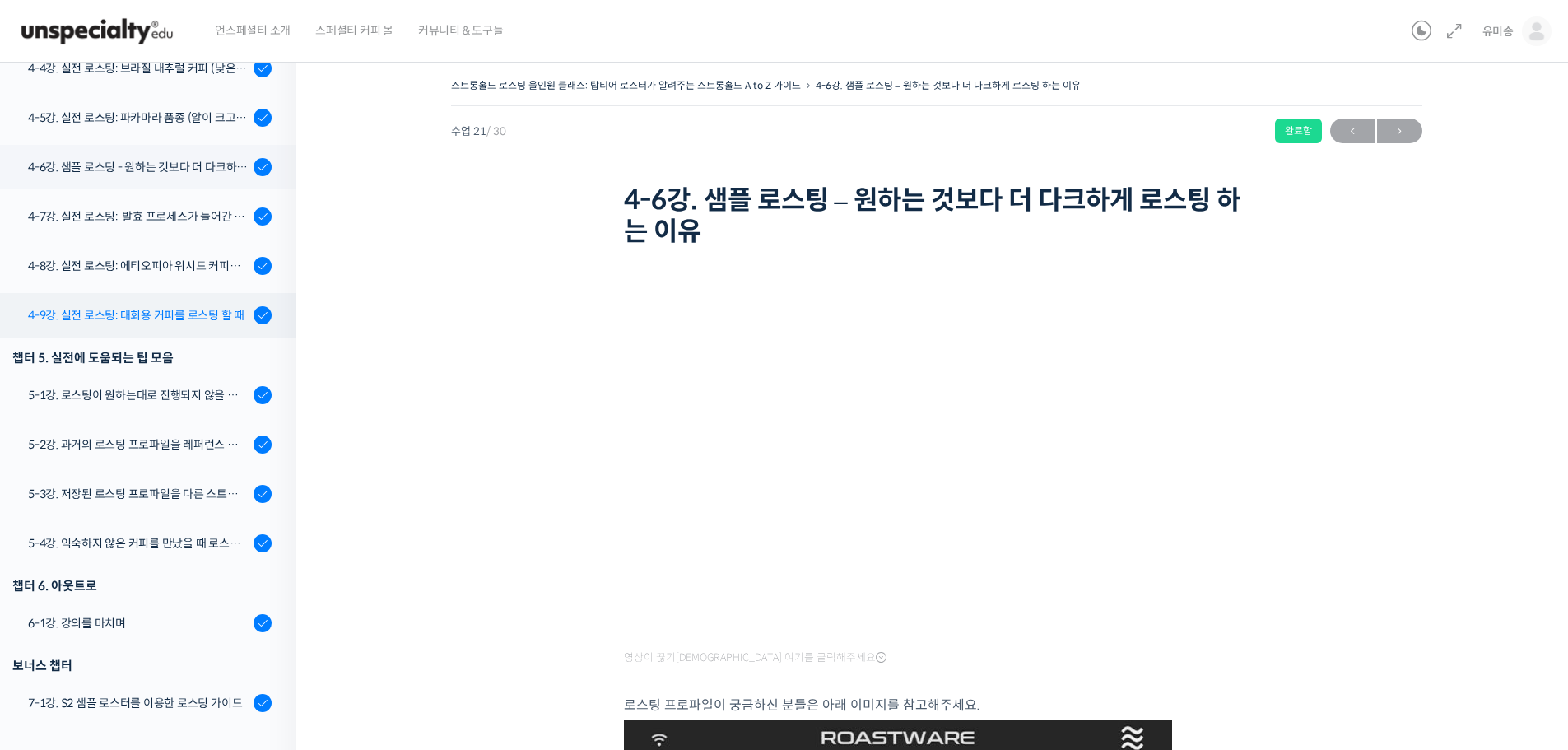
click at [178, 323] on div "4-9강. 실전 로스팅: 대회용 커피를 로스팅 할 때" at bounding box center [138, 315] width 220 height 18
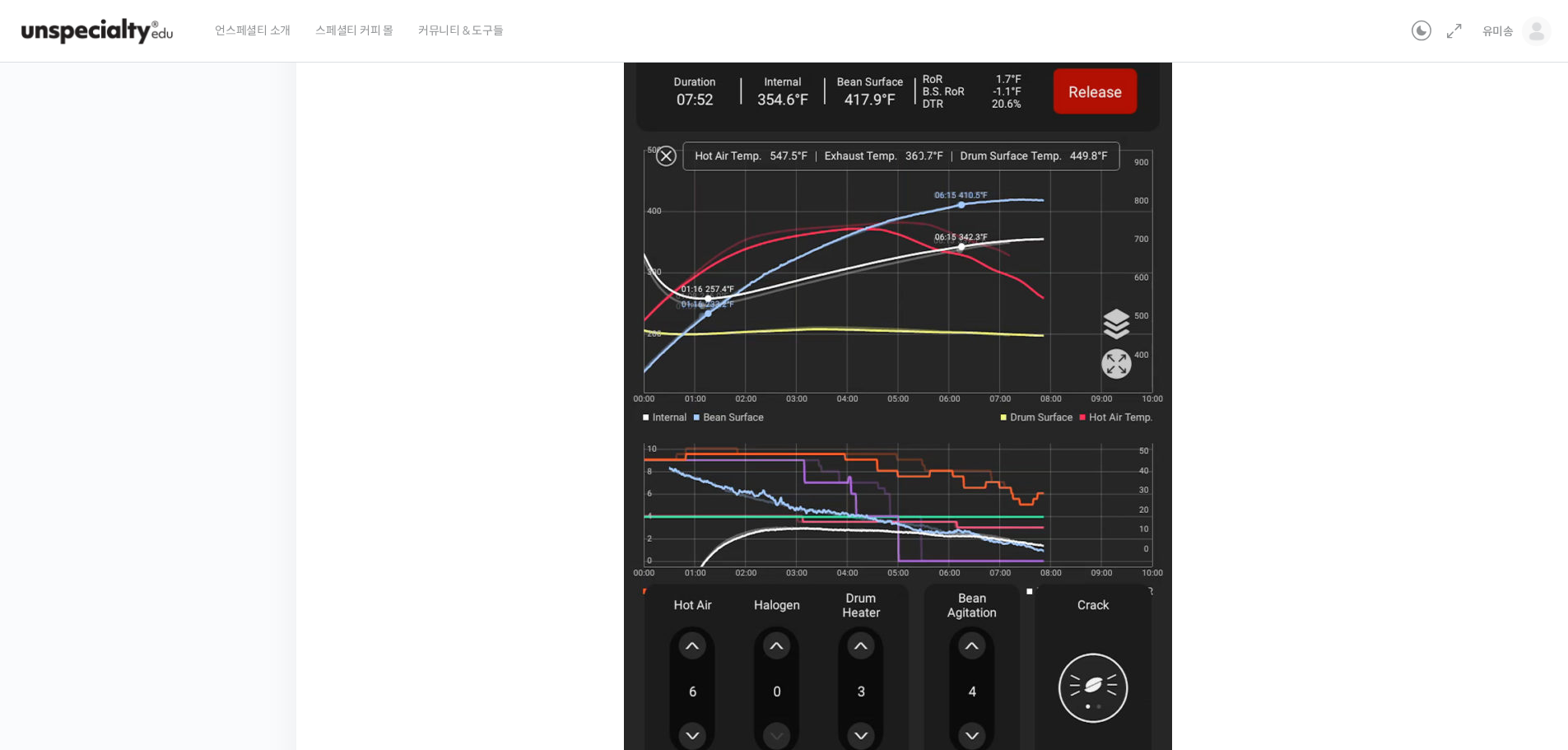
scroll to position [823, 0]
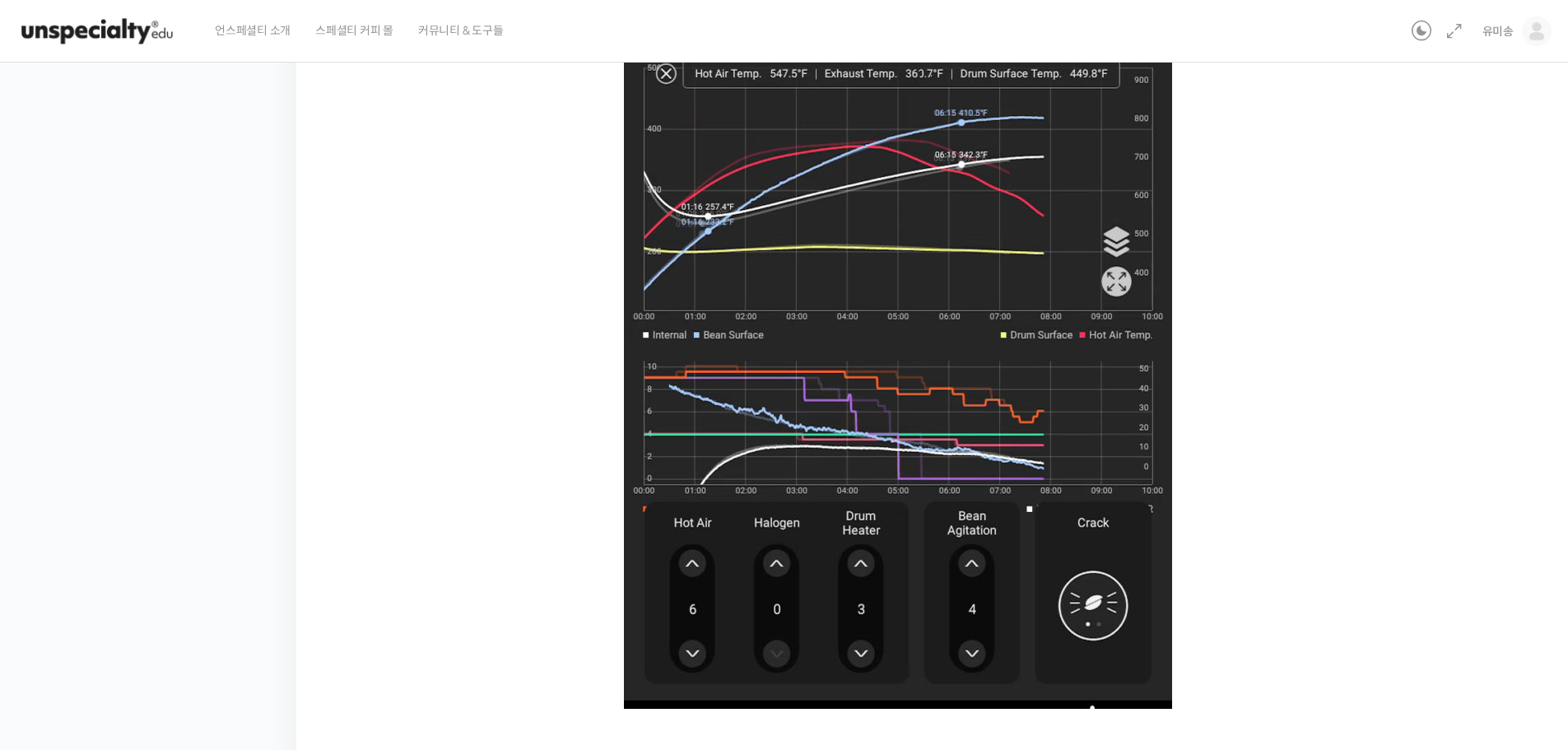
click at [650, 434] on img at bounding box center [899, 286] width 549 height 843
drag, startPoint x: 1143, startPoint y: 388, endPoint x: 1152, endPoint y: 408, distance: 21.9
click at [1144, 390] on img at bounding box center [899, 286] width 549 height 843
click at [1141, 450] on img at bounding box center [899, 286] width 549 height 843
click at [968, 453] on img at bounding box center [899, 286] width 549 height 843
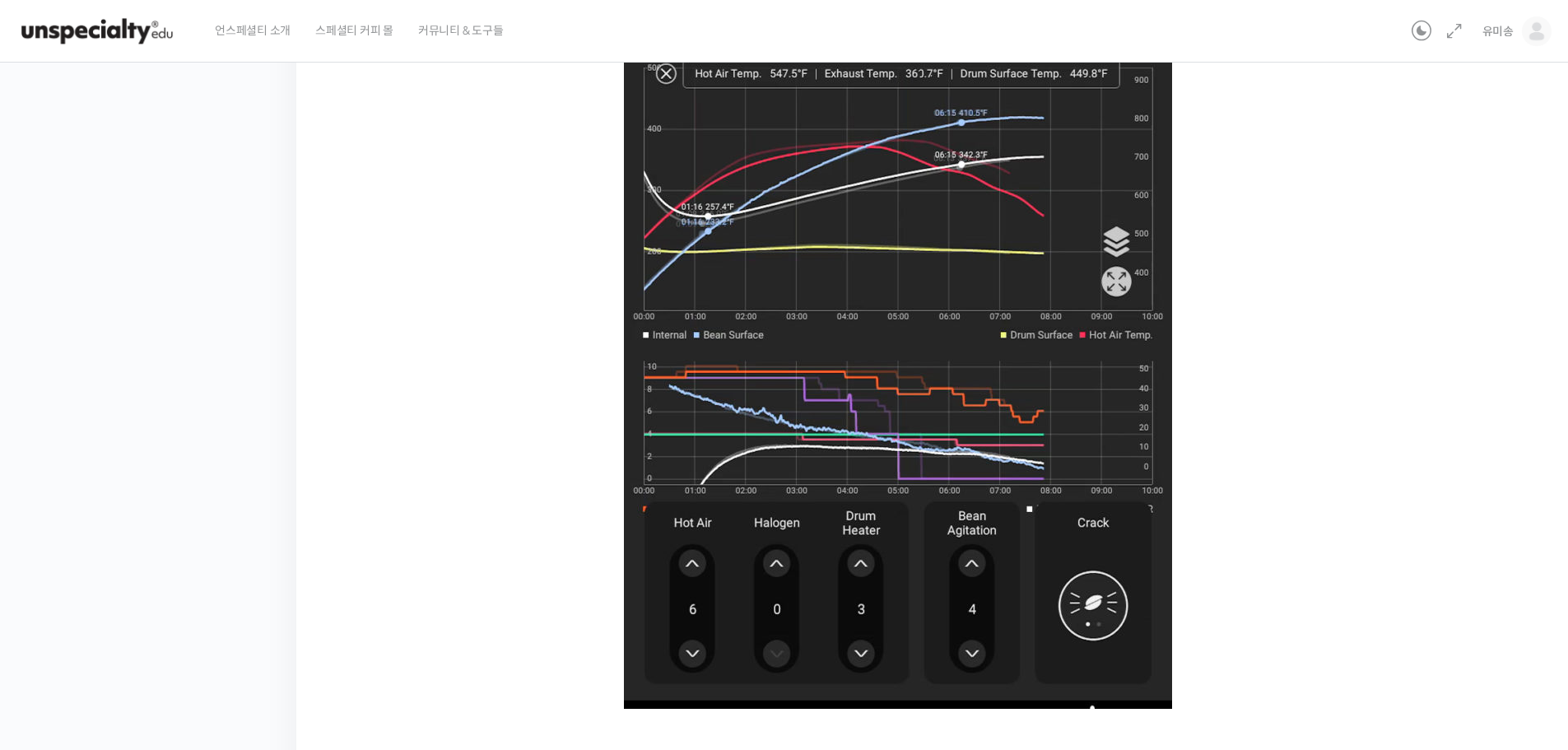
click at [968, 453] on img at bounding box center [899, 286] width 549 height 843
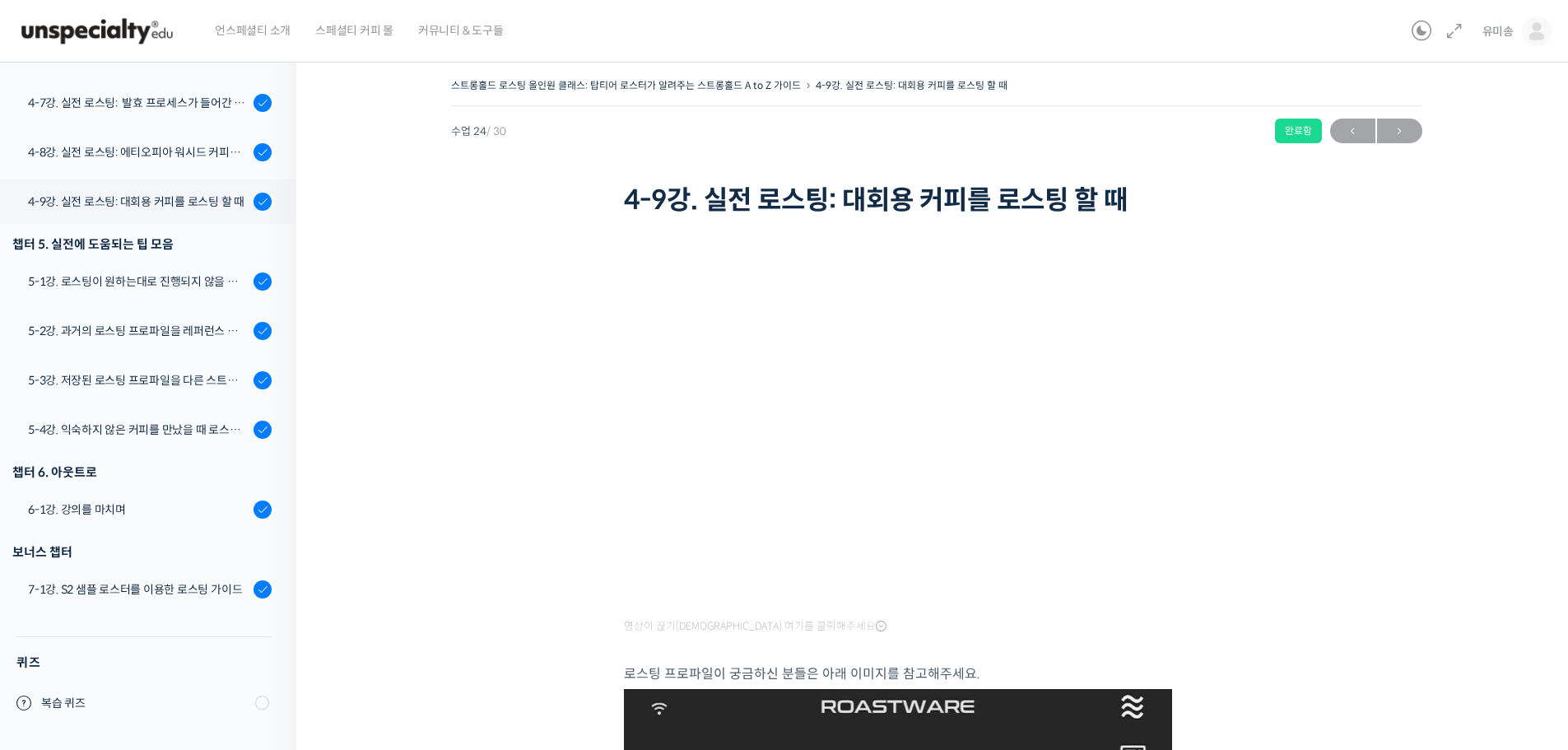
scroll to position [83, 0]
